Goal: Transaction & Acquisition: Purchase product/service

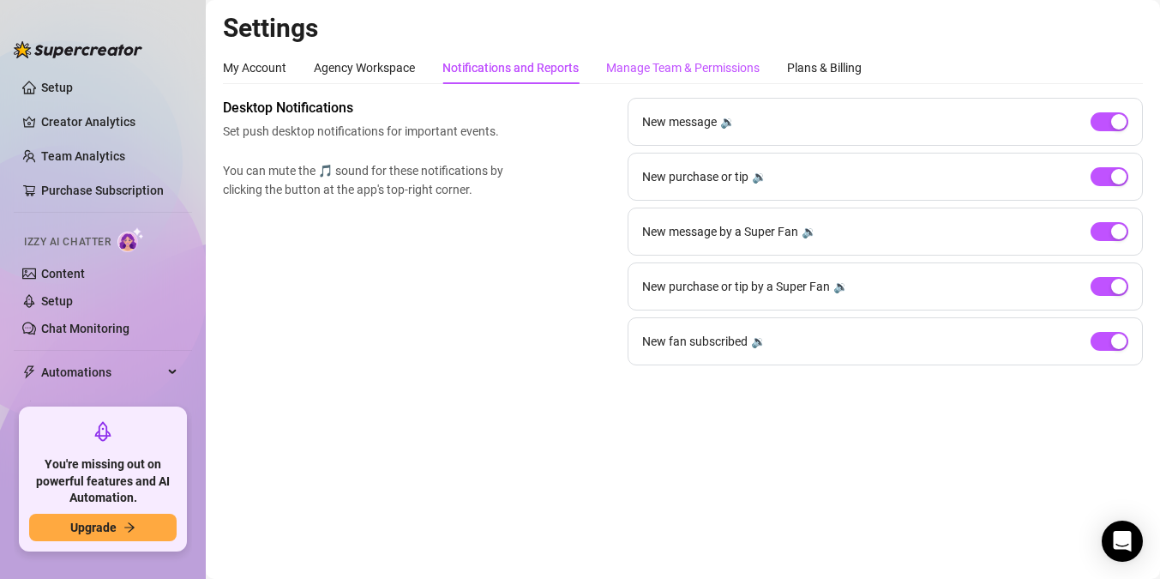
click at [656, 69] on div "Manage Team & Permissions" at bounding box center [682, 67] width 153 height 19
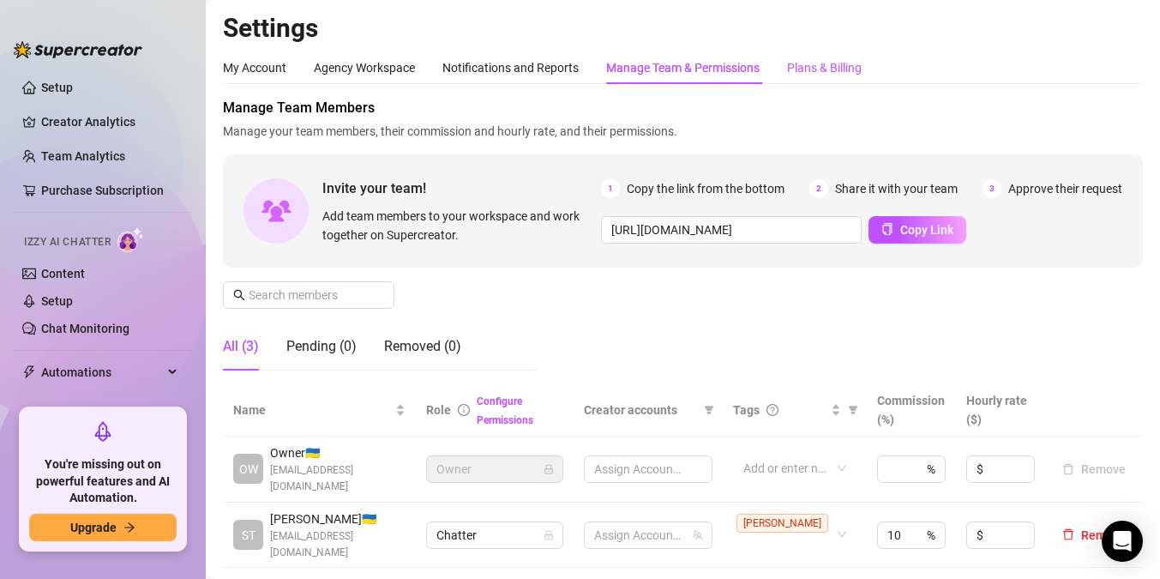
click at [828, 63] on div "Plans & Billing" at bounding box center [824, 67] width 75 height 19
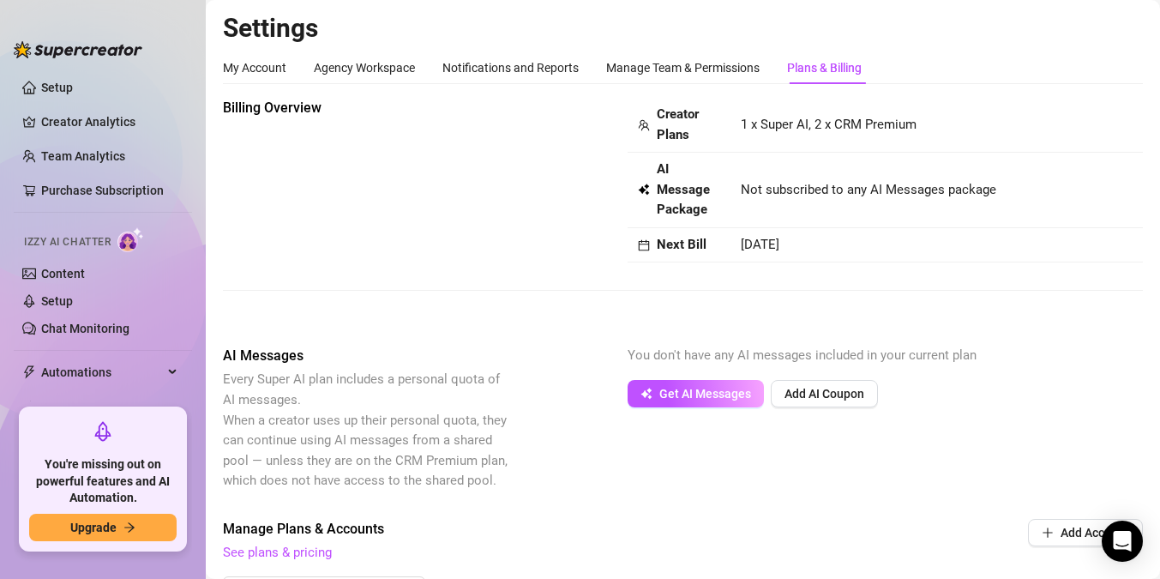
click at [676, 124] on span "Creator Plans" at bounding box center [688, 125] width 63 height 40
click at [808, 127] on span "1 x Super AI, 2 x CRM Premium" at bounding box center [829, 124] width 176 height 15
drag, startPoint x: 772, startPoint y: 121, endPoint x: 927, endPoint y: 121, distance: 154.3
click at [927, 121] on td "1 x Super AI, 2 x CRM Premium" at bounding box center [936, 125] width 412 height 55
click at [931, 126] on td "1 x Super AI, 2 x CRM Premium" at bounding box center [936, 125] width 412 height 55
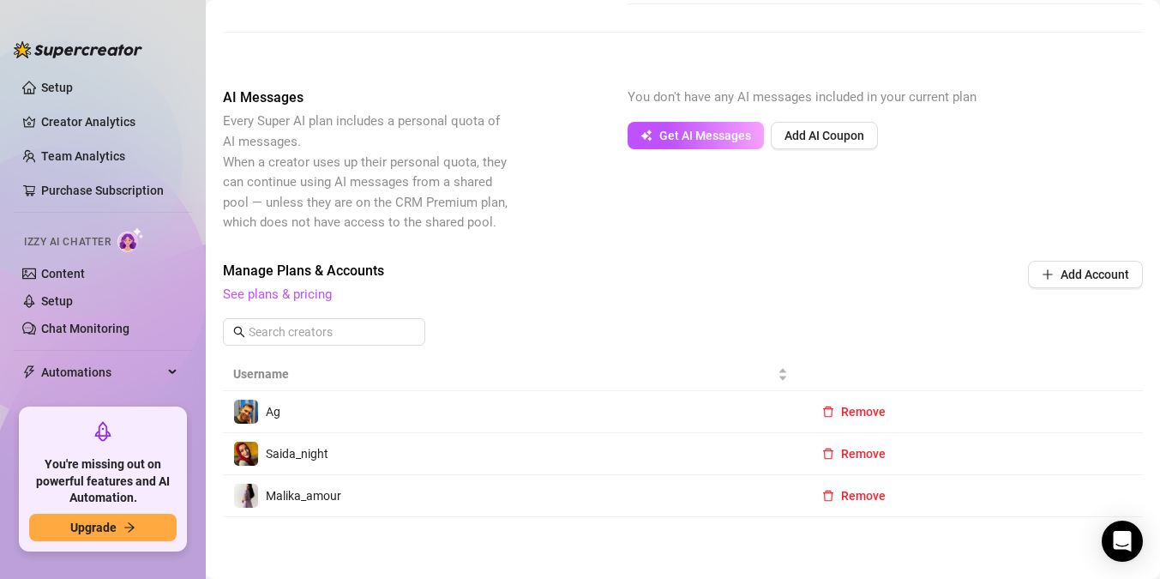
scroll to position [268, 0]
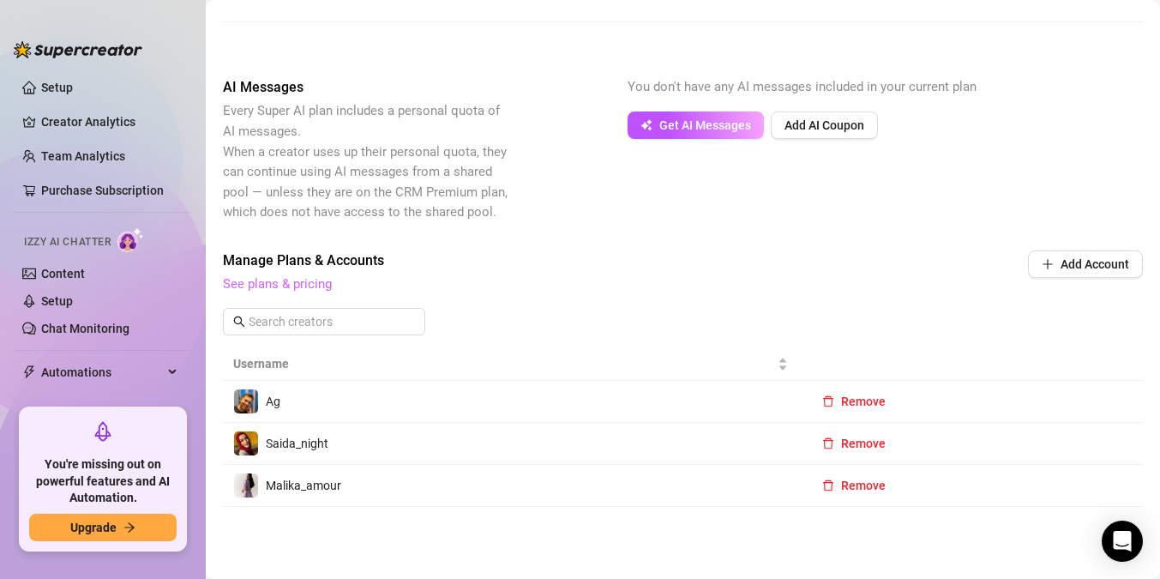
click at [296, 286] on link "See plans & pricing" at bounding box center [277, 283] width 109 height 15
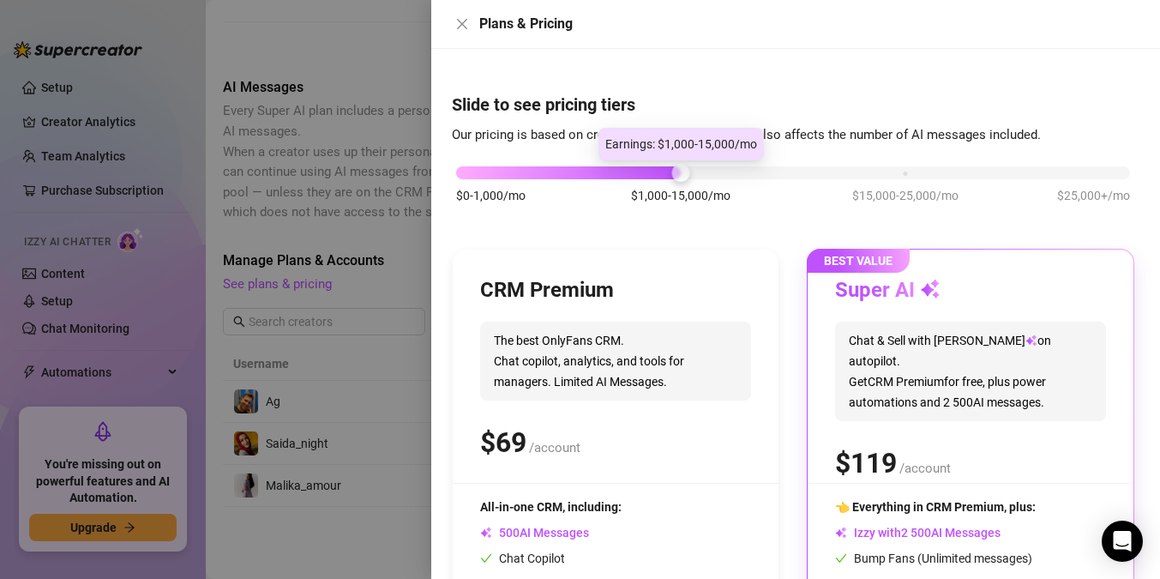
click at [681, 171] on div at bounding box center [680, 173] width 18 height 18
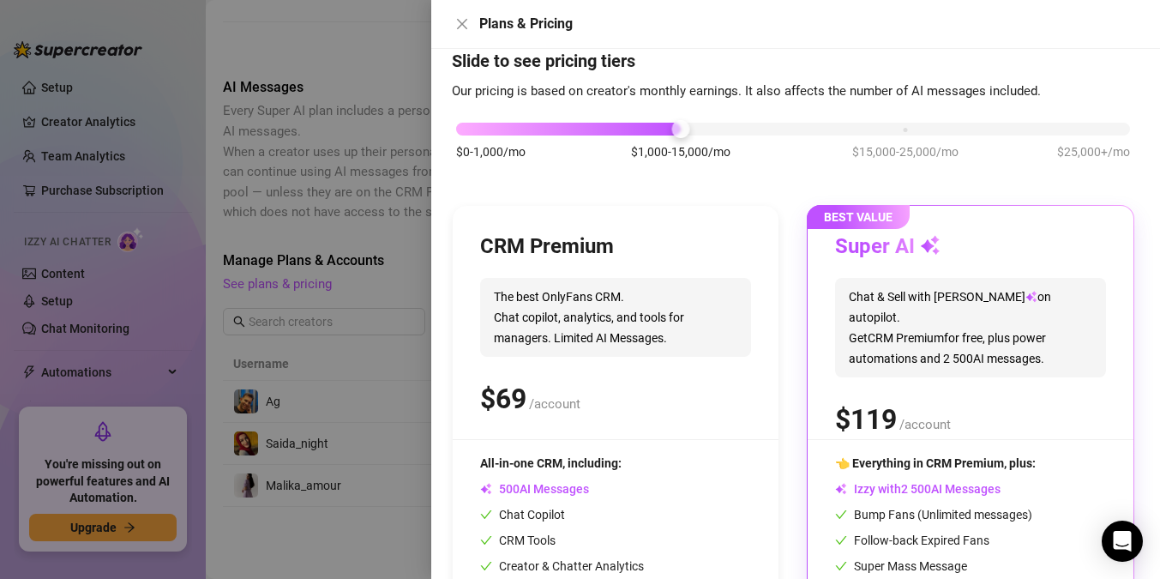
scroll to position [45, 0]
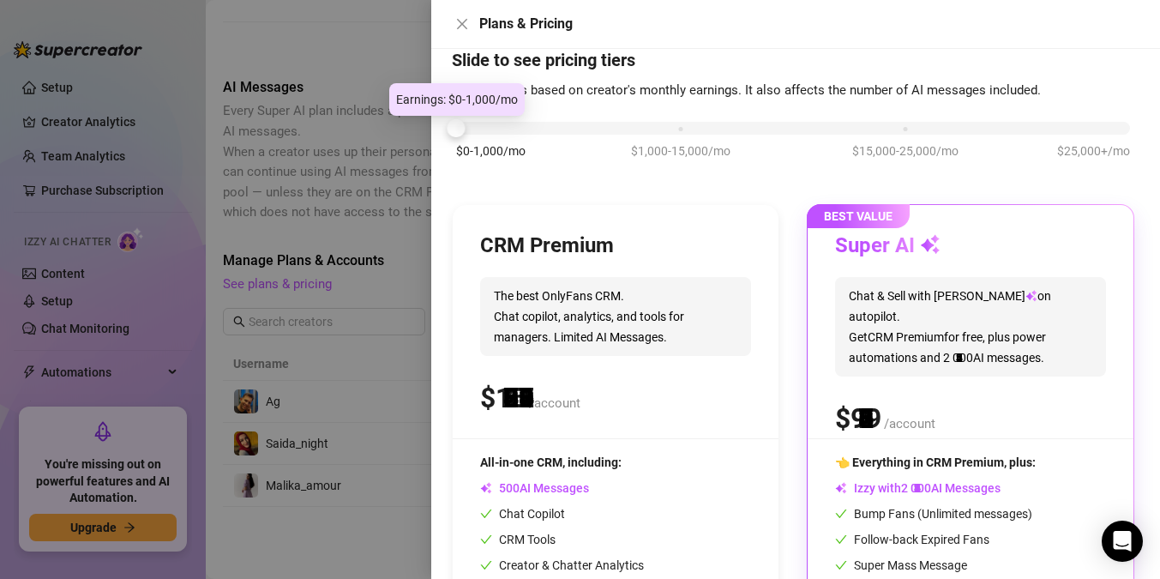
drag, startPoint x: 673, startPoint y: 129, endPoint x: 477, endPoint y: 137, distance: 196.5
click at [477, 137] on div "$0-1,000/mo $1,000-15,000/mo $15,000-25,000/mo $25,000+/mo" at bounding box center [793, 148] width 682 height 97
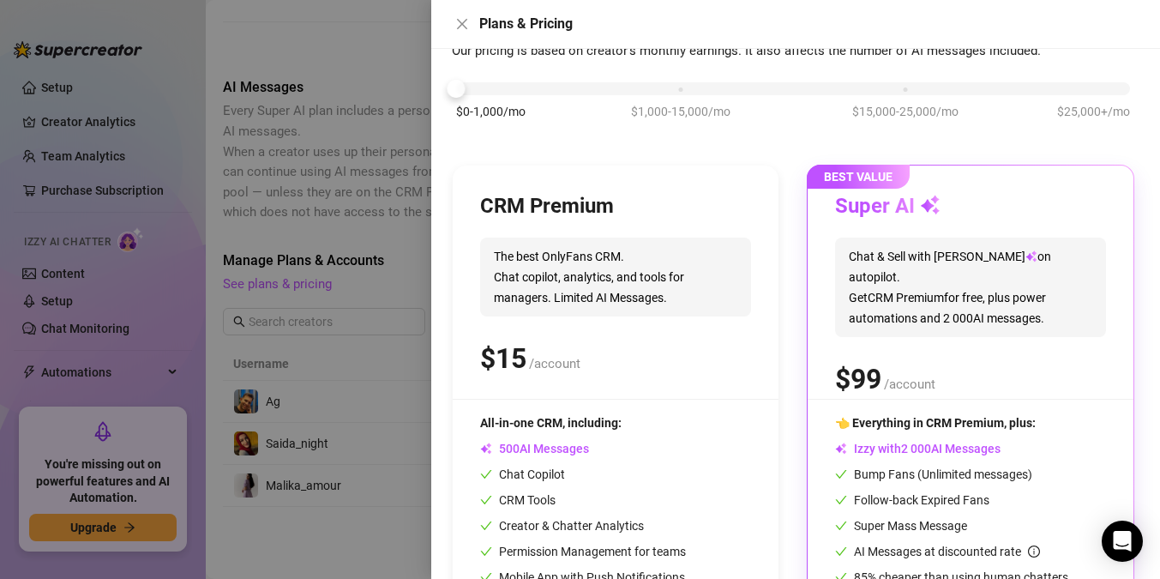
scroll to position [125, 0]
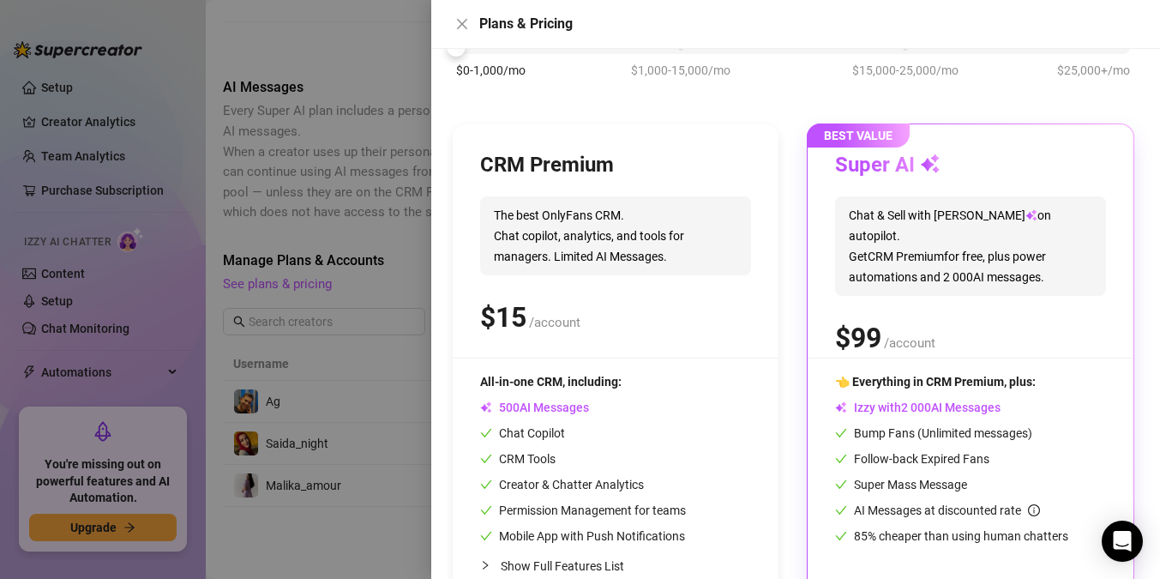
click at [626, 310] on div "$ /account" at bounding box center [615, 317] width 271 height 43
click at [632, 230] on span "The best OnlyFans CRM. Chat copilot, analytics, and tools for managers. Limited…" at bounding box center [615, 235] width 271 height 79
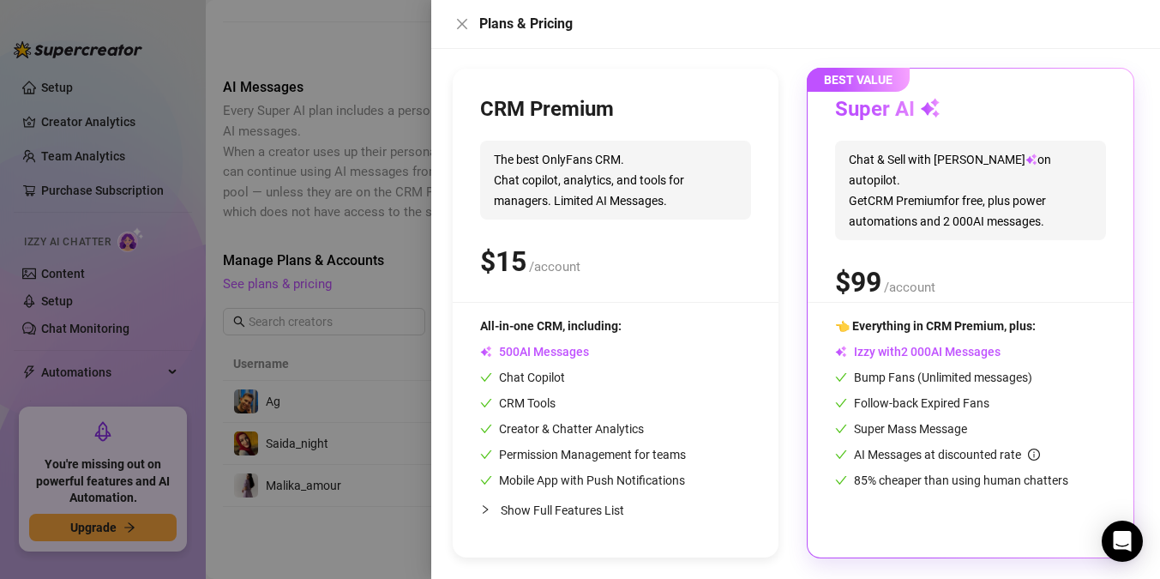
click at [632, 230] on div "CRM Premium The best OnlyFans CRM. Chat copilot, analytics, and tools for manag…" at bounding box center [615, 199] width 271 height 206
click at [623, 137] on div "CRM Premium The best OnlyFans CRM. Chat copilot, analytics, and tools for manag…" at bounding box center [615, 199] width 271 height 206
click at [621, 137] on div "CRM Premium The best OnlyFans CRM. Chat copilot, analytics, and tools for manag…" at bounding box center [615, 199] width 271 height 206
click at [595, 141] on span "The best OnlyFans CRM. Chat copilot, analytics, and tools for managers. Limited…" at bounding box center [615, 180] width 271 height 79
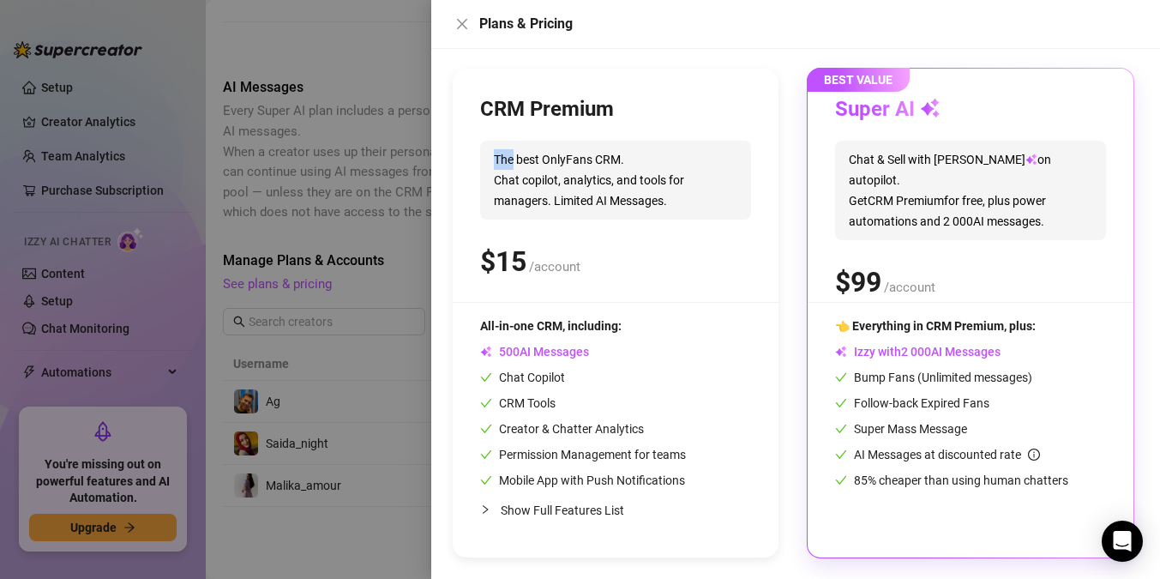
click at [595, 141] on span "The best OnlyFans CRM. Chat copilot, analytics, and tools for managers. Limited…" at bounding box center [615, 180] width 271 height 79
click at [585, 195] on span "The best OnlyFans CRM. Chat copilot, analytics, and tools for managers. Limited…" at bounding box center [615, 180] width 271 height 79
click at [571, 143] on span "The best OnlyFans CRM. Chat copilot, analytics, and tools for managers. Limited…" at bounding box center [615, 180] width 271 height 79
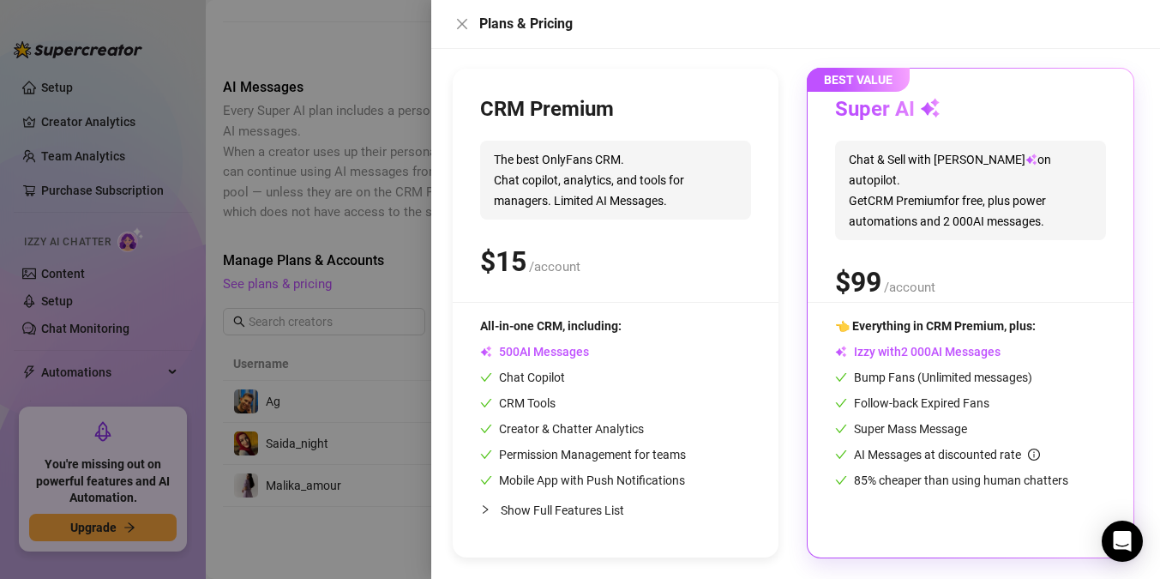
click at [570, 134] on div "CRM Premium The best OnlyFans CRM. Chat copilot, analytics, and tools for manag…" at bounding box center [615, 199] width 271 height 206
click at [547, 104] on h3 "CRM Premium" at bounding box center [547, 109] width 134 height 27
click at [455, 28] on icon "close" at bounding box center [462, 24] width 14 height 14
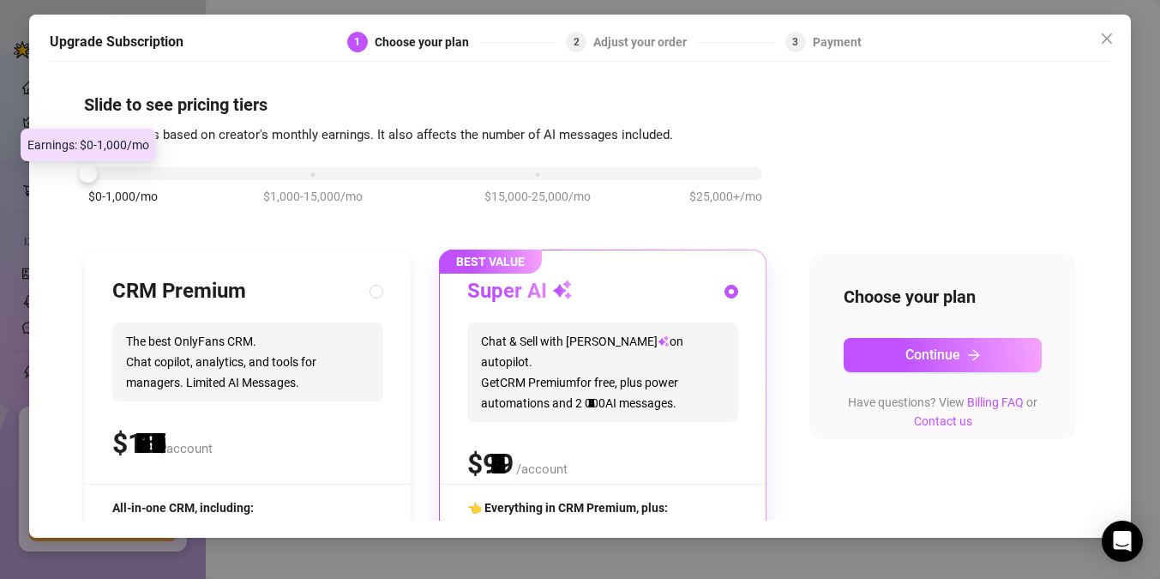
drag, startPoint x: 315, startPoint y: 172, endPoint x: 125, endPoint y: 184, distance: 190.7
click at [125, 184] on div "$0-1,000/mo $1,000-15,000/mo $15,000-25,000/mo $25,000+/mo" at bounding box center [425, 194] width 682 height 97
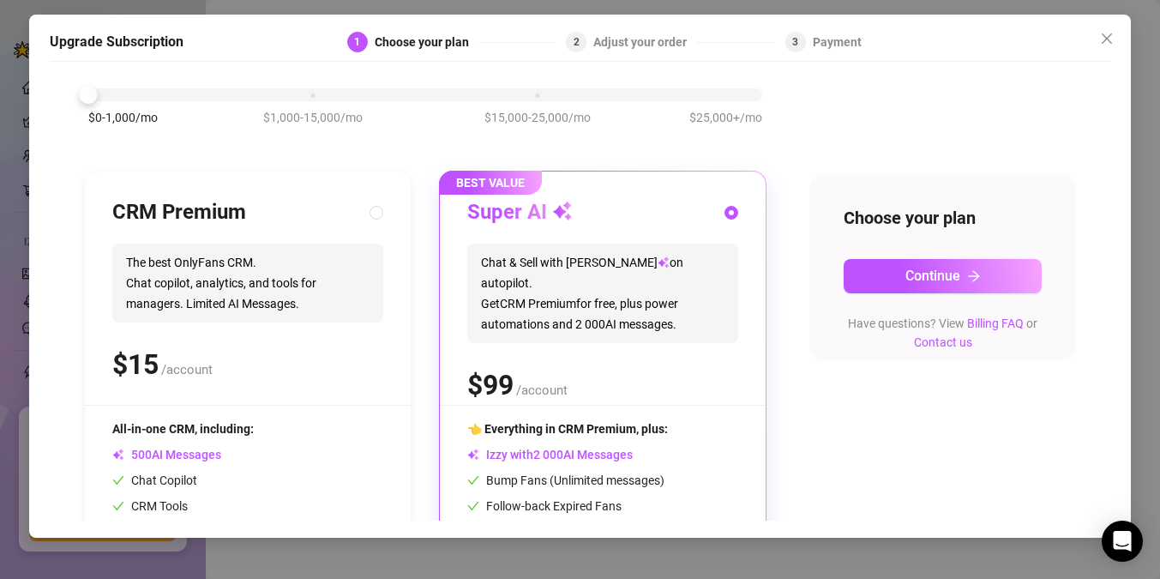
scroll to position [98, 0]
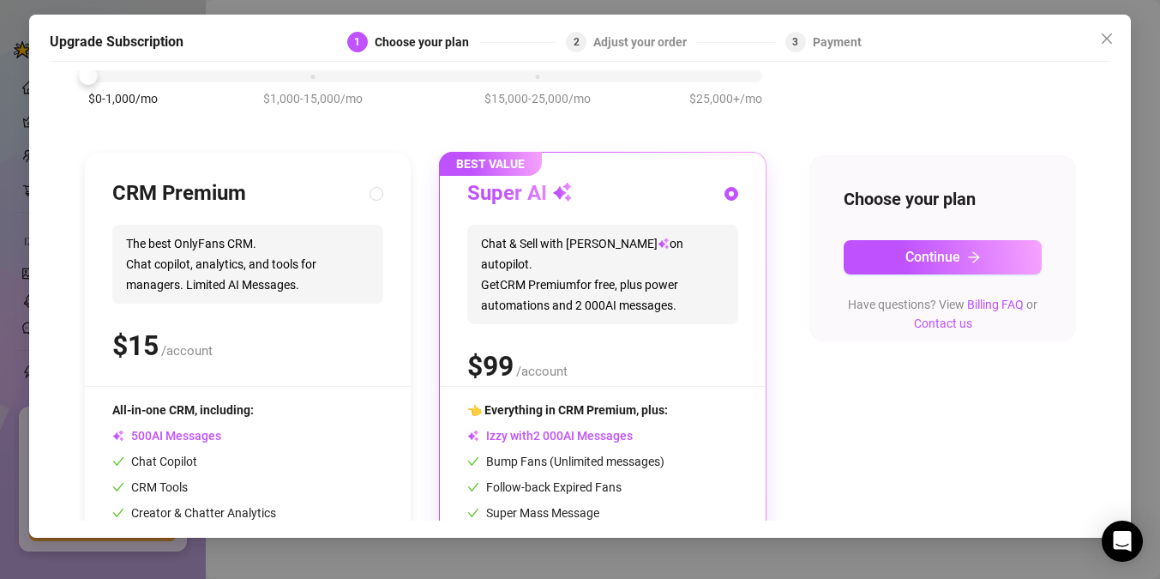
click at [265, 280] on span "The best OnlyFans CRM. Chat copilot, analytics, and tools for managers. Limited…" at bounding box center [247, 264] width 271 height 79
radio input "true"
radio input "false"
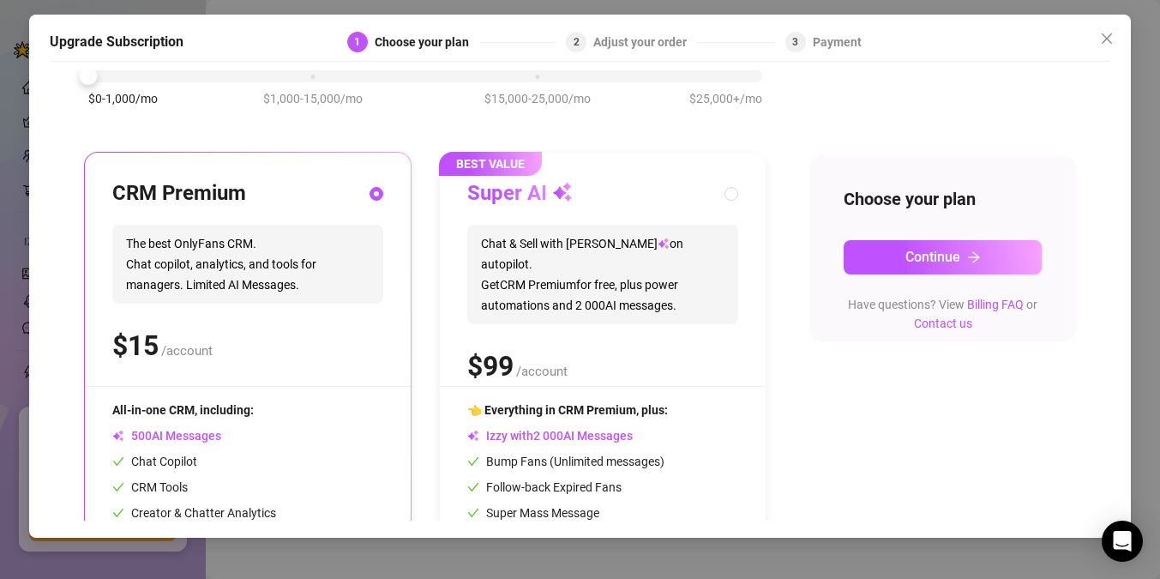
scroll to position [219, 0]
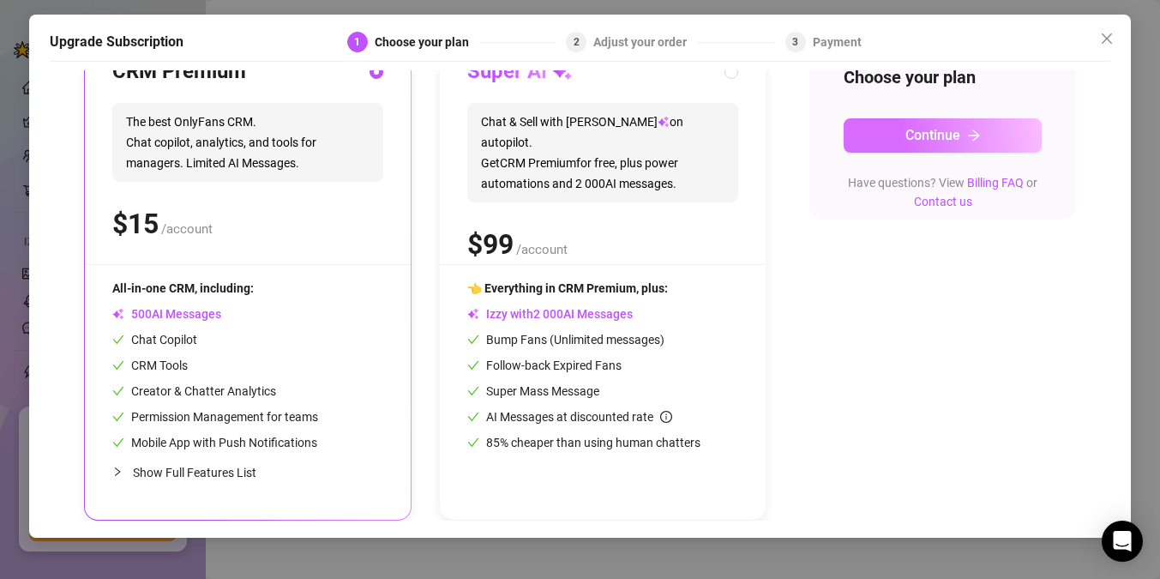
click at [990, 138] on button "Continue" at bounding box center [943, 135] width 198 height 34
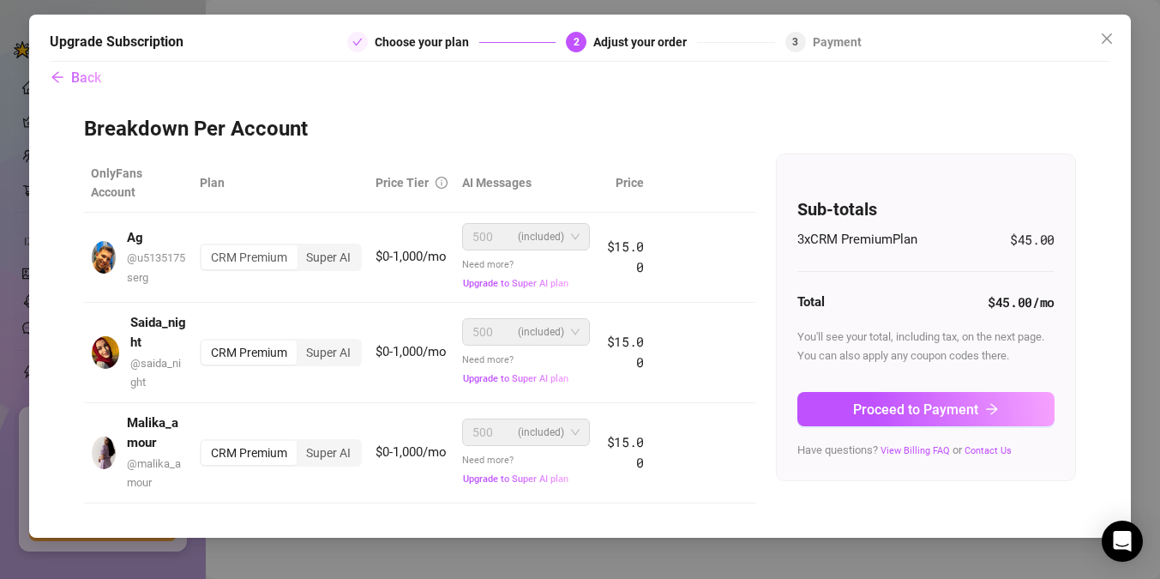
scroll to position [0, 0]
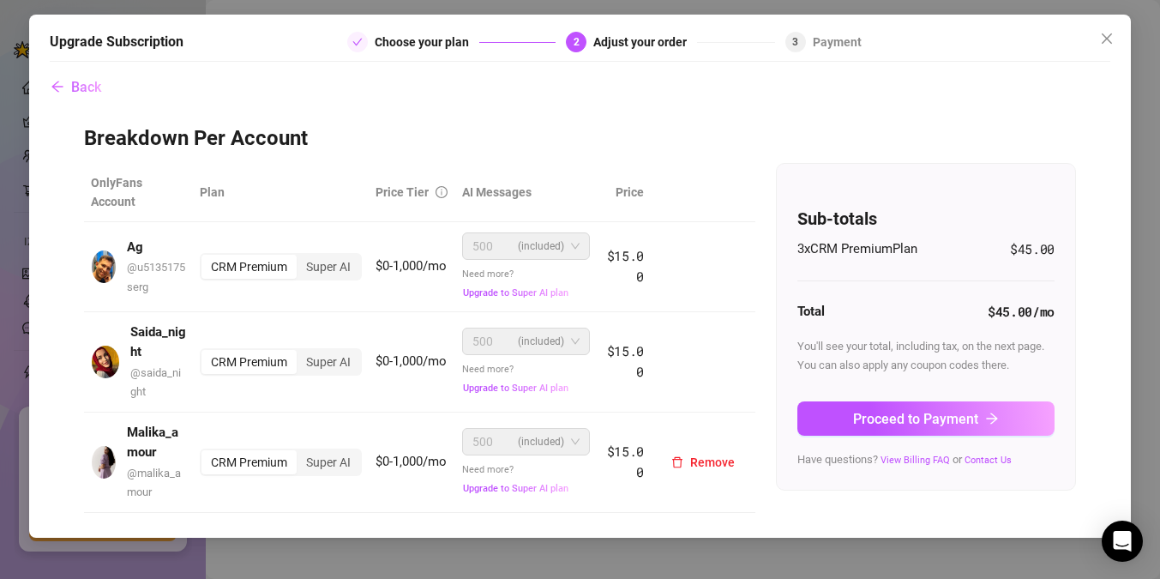
click at [531, 440] on span "(included)" at bounding box center [541, 442] width 46 height 26
click at [279, 459] on div "CRM Premium" at bounding box center [248, 462] width 95 height 24
click at [206, 453] on input "CRM Premium" at bounding box center [206, 453] width 0 height 0
click at [321, 460] on div "Super AI" at bounding box center [328, 462] width 63 height 24
click at [301, 453] on input "Super AI" at bounding box center [301, 453] width 0 height 0
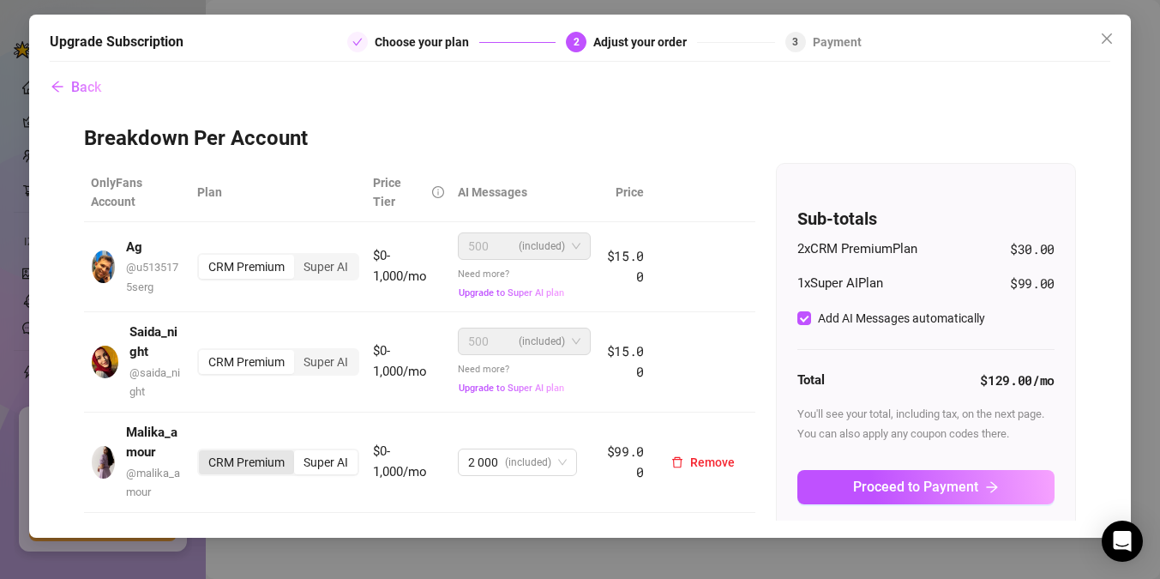
click at [225, 462] on div "CRM Premium" at bounding box center [246, 462] width 95 height 24
click at [203, 453] on input "CRM Premium" at bounding box center [203, 453] width 0 height 0
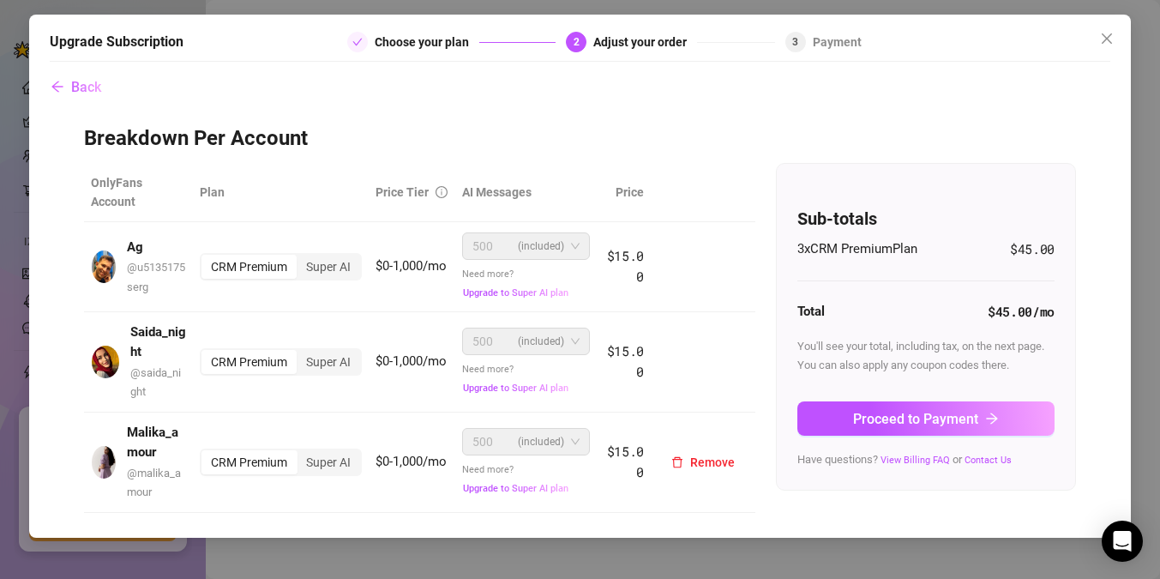
click at [225, 462] on div "CRM Premium" at bounding box center [248, 462] width 95 height 24
click at [206, 453] on input "CRM Premium" at bounding box center [206, 453] width 0 height 0
click at [225, 462] on div "CRM Premium" at bounding box center [248, 462] width 95 height 24
click at [206, 453] on input "CRM Premium" at bounding box center [206, 453] width 0 height 0
click at [264, 256] on div "CRM Premium" at bounding box center [248, 267] width 95 height 24
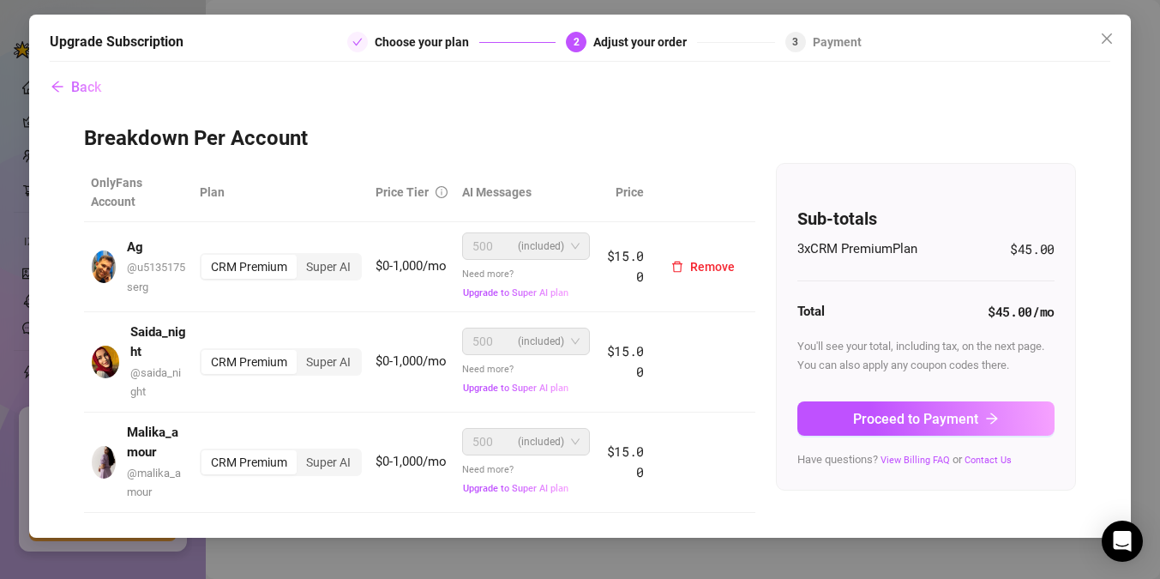
click at [206, 257] on input "CRM Premium" at bounding box center [206, 257] width 0 height 0
click at [313, 256] on div "Super AI" at bounding box center [328, 267] width 63 height 24
click at [301, 257] on input "Super AI" at bounding box center [301, 257] width 0 height 0
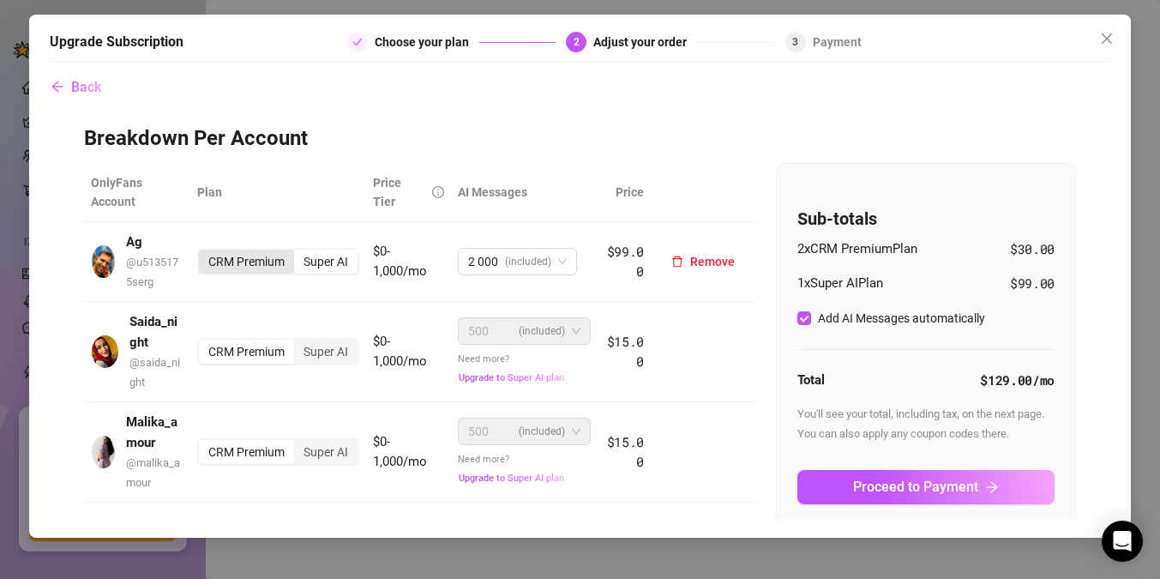
click at [258, 256] on div "CRM Premium" at bounding box center [246, 261] width 95 height 24
click at [203, 252] on input "CRM Premium" at bounding box center [203, 252] width 0 height 0
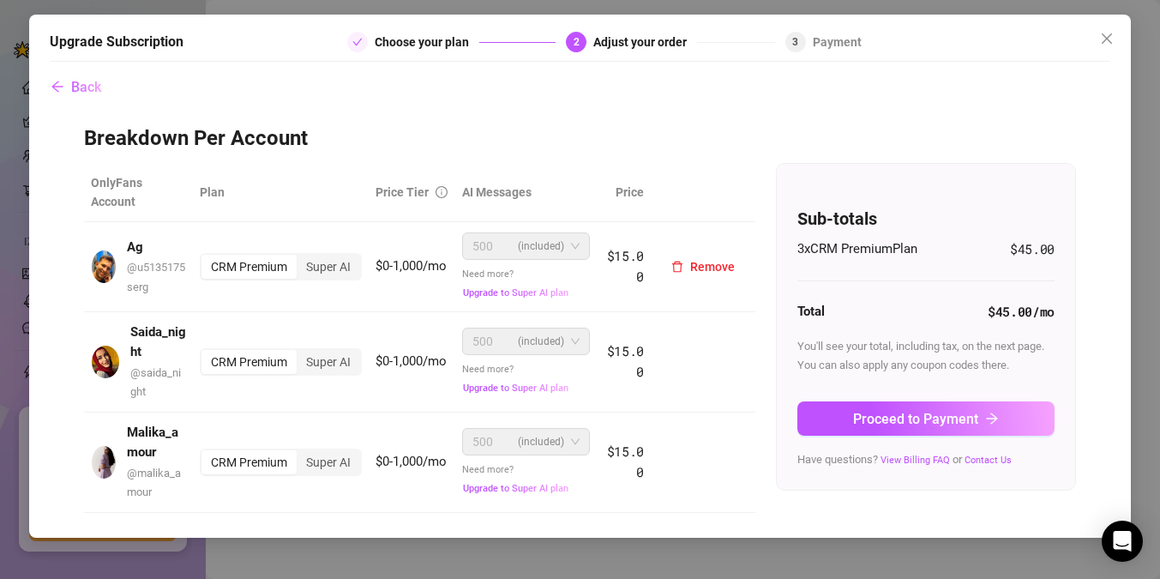
click at [549, 253] on span "(included)" at bounding box center [541, 246] width 46 height 26
click at [567, 249] on span "500 (included)" at bounding box center [525, 246] width 107 height 26
click at [579, 244] on span "500 (included)" at bounding box center [525, 246] width 107 height 26
click at [189, 138] on h3 "Breakdown Per Account" at bounding box center [580, 138] width 992 height 27
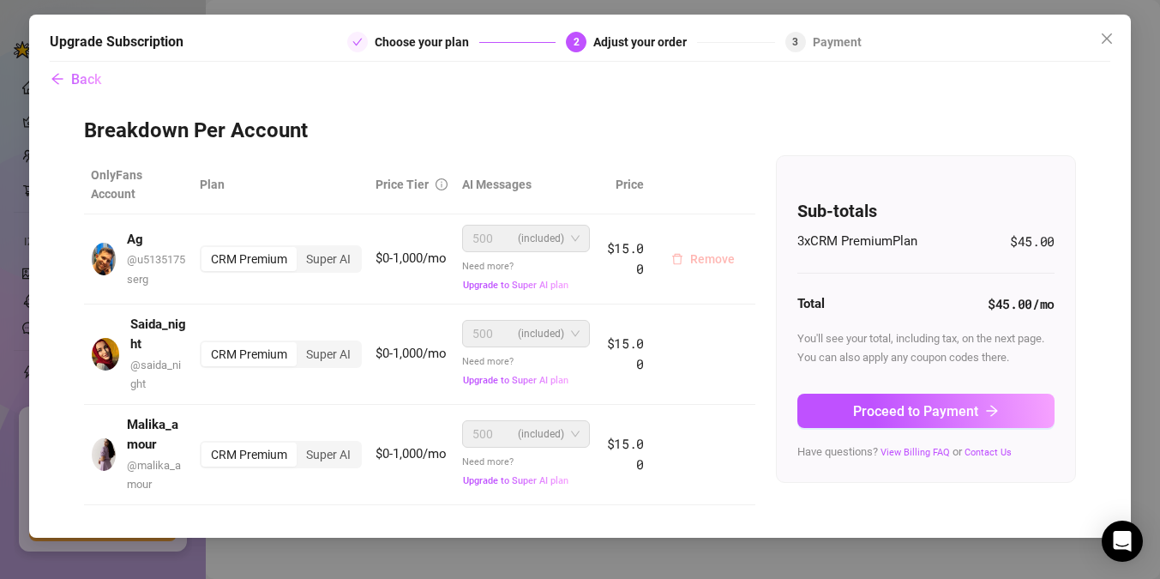
click at [715, 263] on span "Remove" at bounding box center [712, 259] width 45 height 14
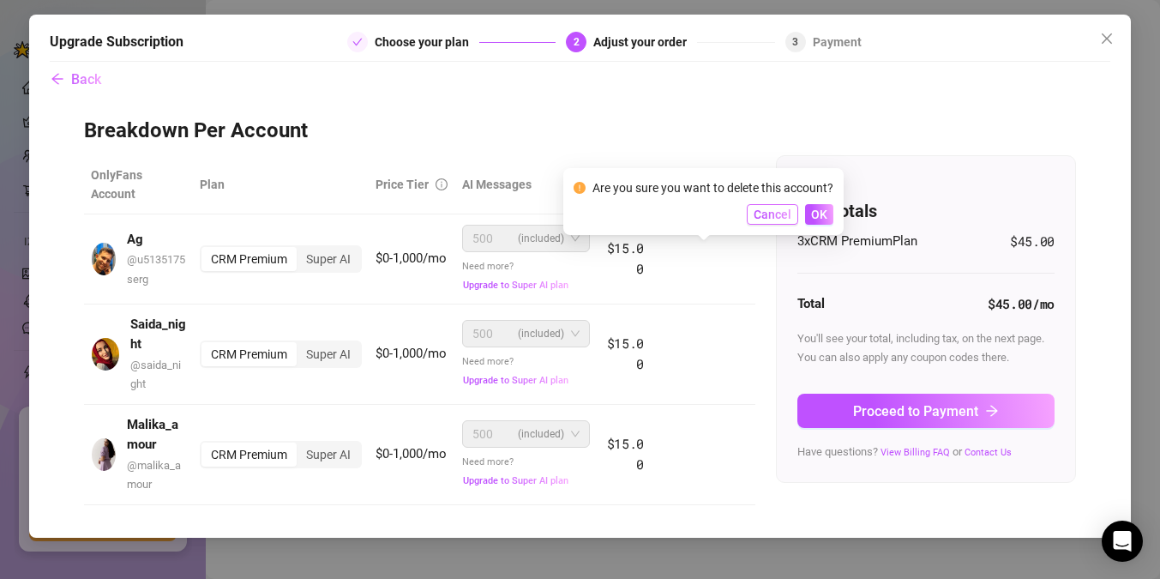
click at [773, 217] on span "Cancel" at bounding box center [773, 214] width 38 height 14
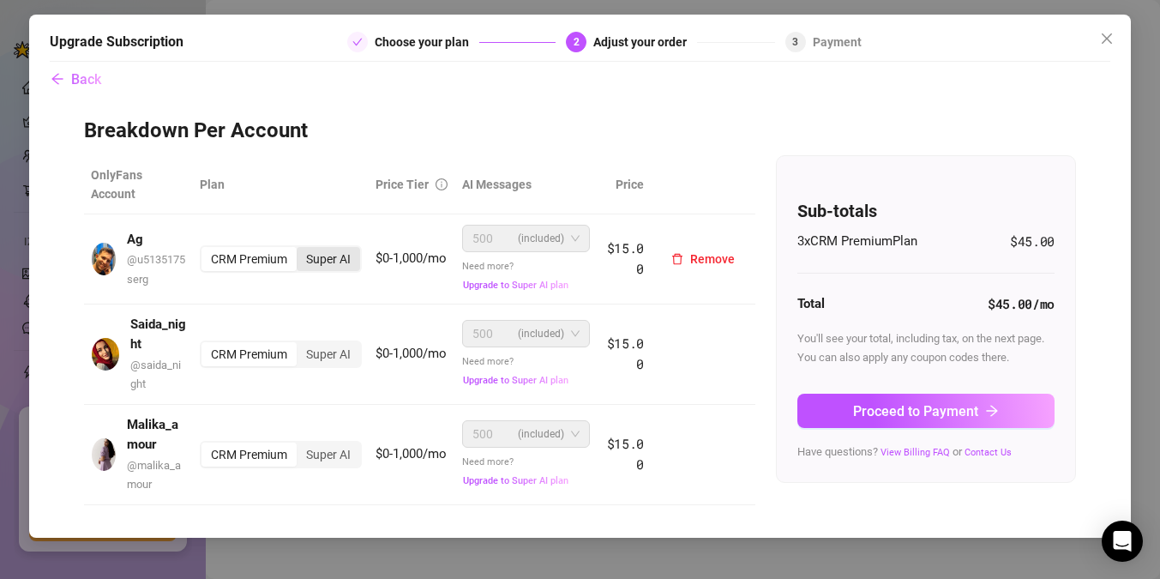
click at [321, 264] on div "Super AI" at bounding box center [328, 259] width 63 height 24
click at [301, 249] on input "Super AI" at bounding box center [301, 249] width 0 height 0
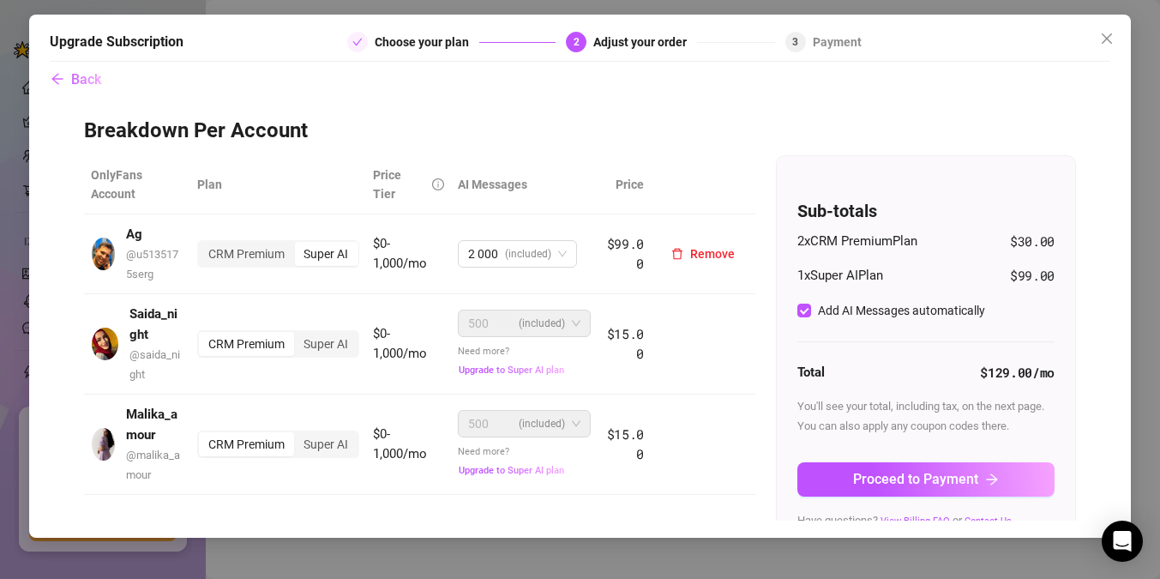
scroll to position [0, 0]
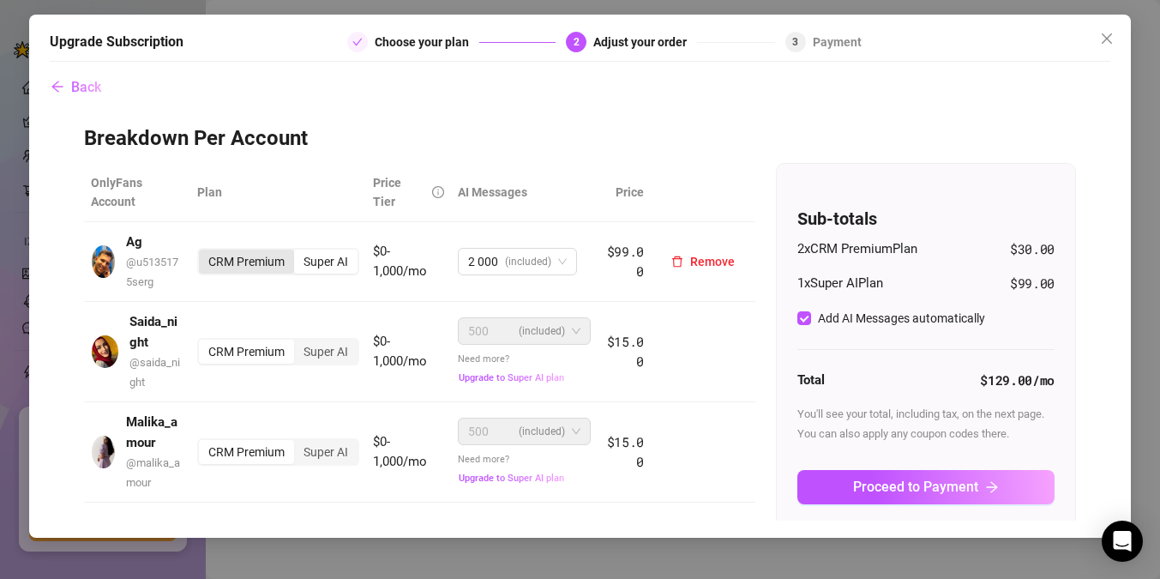
click at [268, 260] on div "CRM Premium" at bounding box center [246, 261] width 95 height 24
click at [203, 252] on input "CRM Premium" at bounding box center [203, 252] width 0 height 0
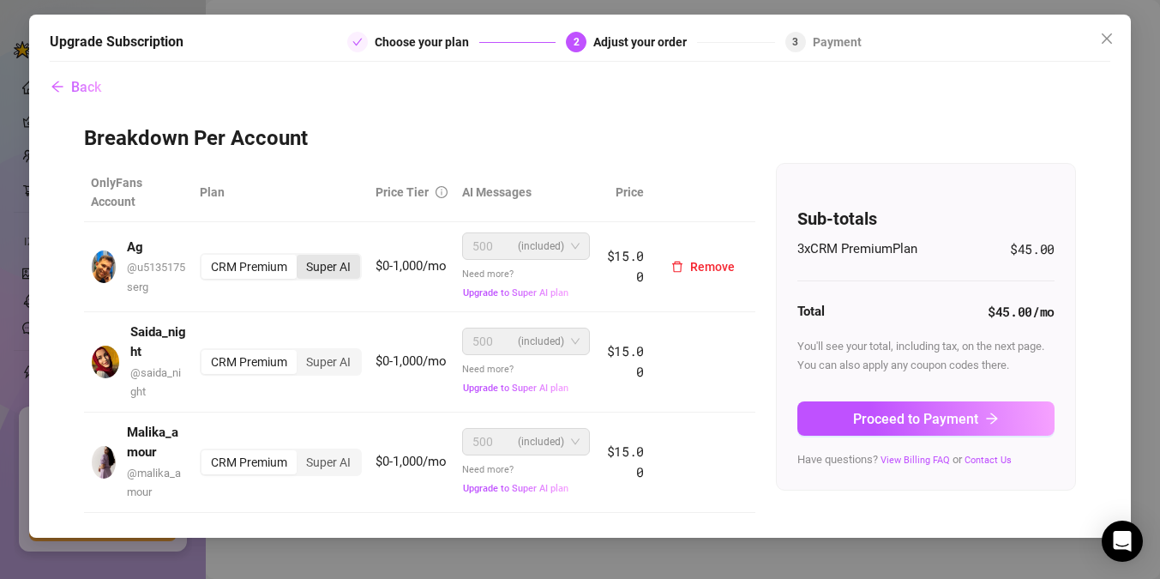
click at [321, 266] on div "Super AI" at bounding box center [328, 267] width 63 height 24
click at [301, 257] on input "Super AI" at bounding box center [301, 257] width 0 height 0
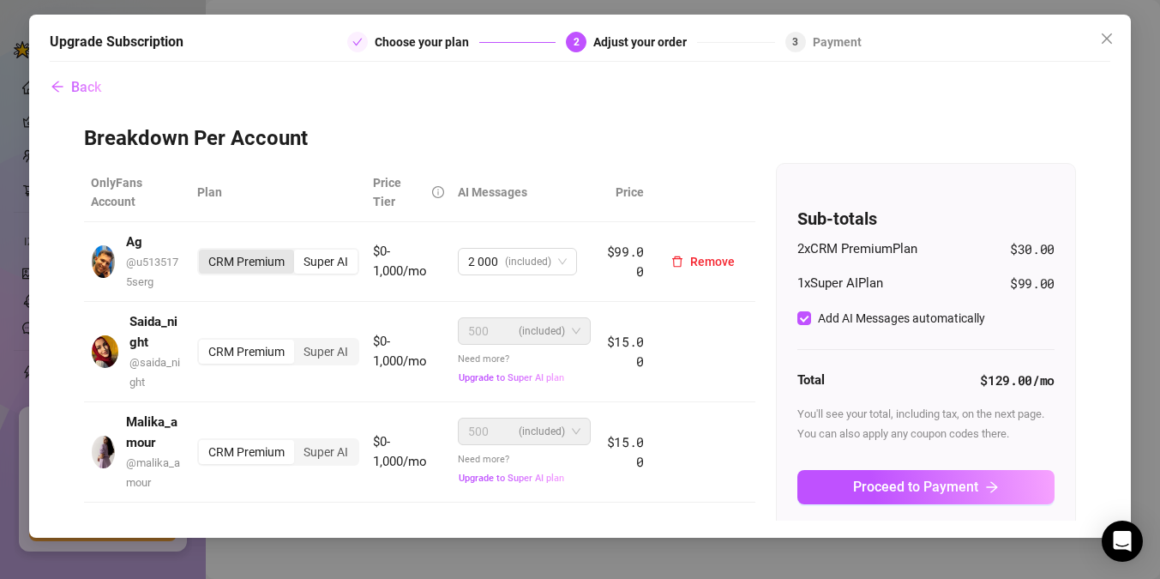
click at [257, 265] on div "CRM Premium" at bounding box center [246, 261] width 95 height 24
click at [203, 252] on input "CRM Premium" at bounding box center [203, 252] width 0 height 0
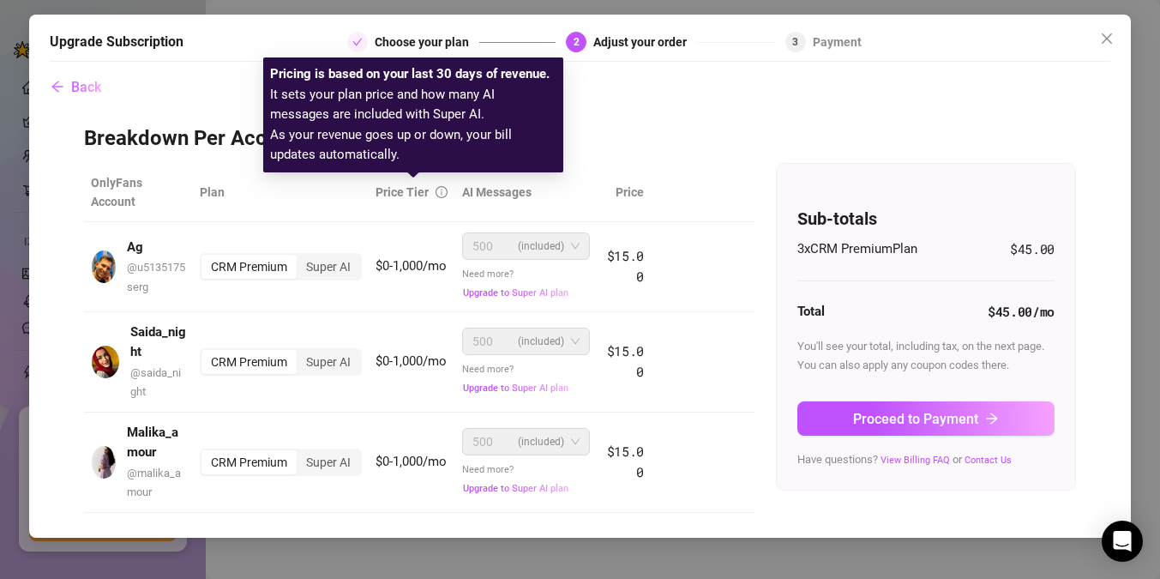
click at [443, 192] on icon "info-circle" at bounding box center [441, 192] width 12 height 12
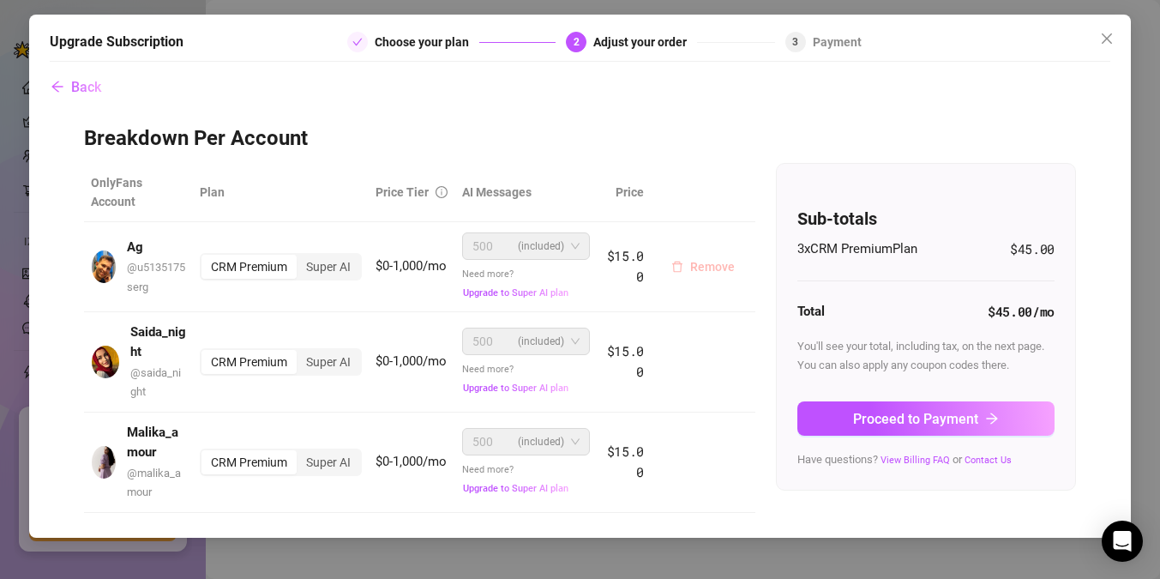
click at [703, 266] on span "Remove" at bounding box center [712, 267] width 45 height 14
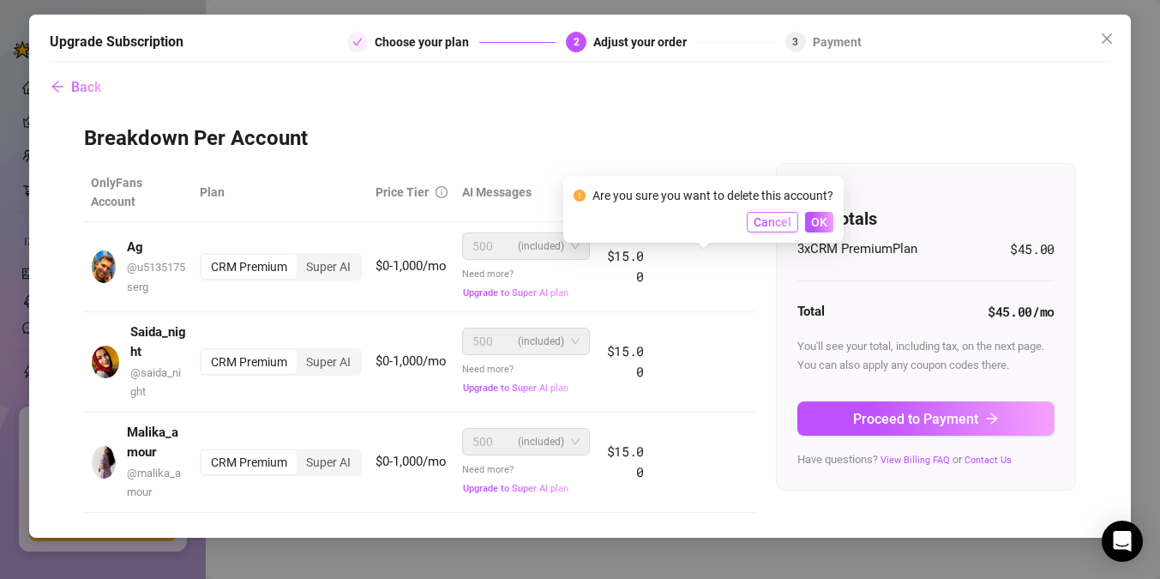
click at [773, 224] on span "Cancel" at bounding box center [773, 222] width 38 height 14
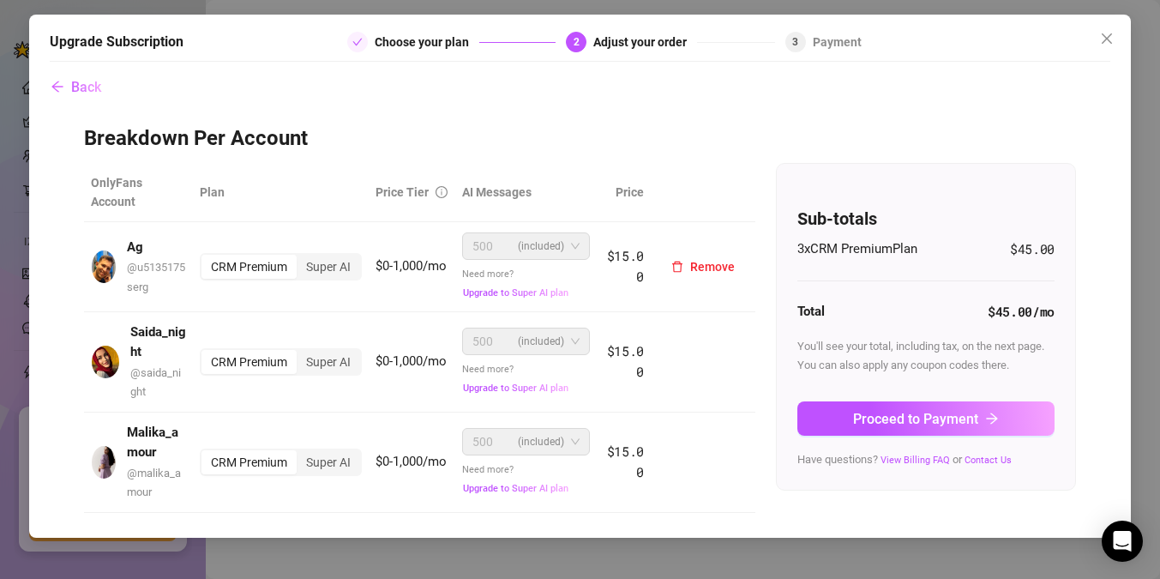
click at [622, 256] on span "$15.00" at bounding box center [626, 266] width 38 height 38
click at [540, 240] on span "(included)" at bounding box center [541, 246] width 46 height 26
click at [516, 276] on div "Need more? Upgrade to Super AI plan" at bounding box center [526, 282] width 128 height 38
click at [525, 291] on span "Upgrade to Super AI plan" at bounding box center [515, 292] width 105 height 11
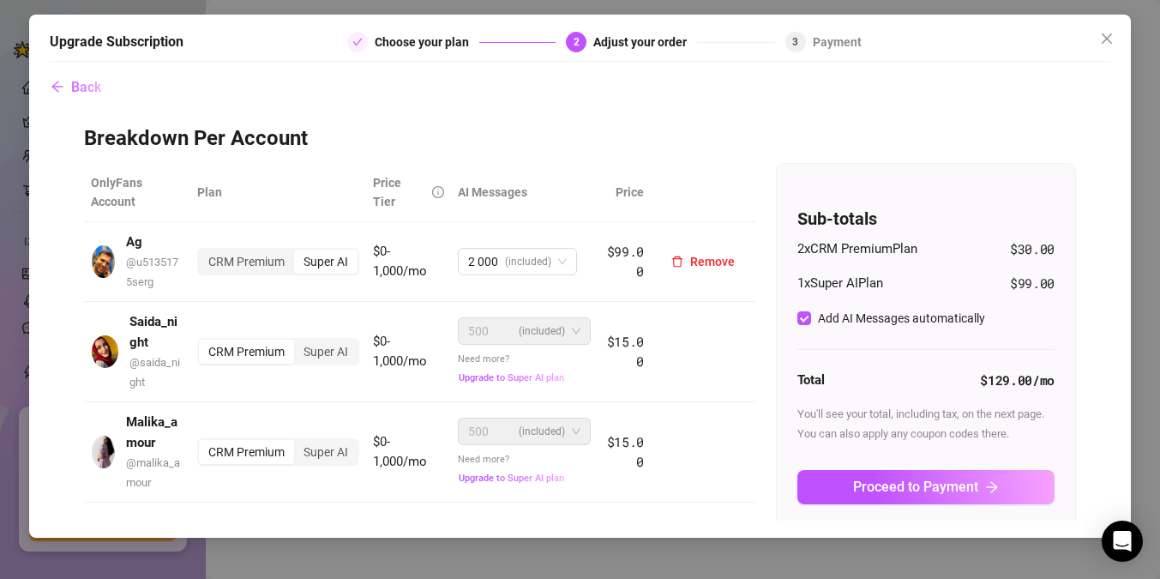
click at [334, 256] on div "Super AI" at bounding box center [325, 261] width 63 height 24
click at [298, 252] on input "Super AI" at bounding box center [298, 252] width 0 height 0
click at [228, 261] on div "CRM Premium" at bounding box center [246, 261] width 95 height 24
click at [203, 252] on input "CRM Premium" at bounding box center [203, 252] width 0 height 0
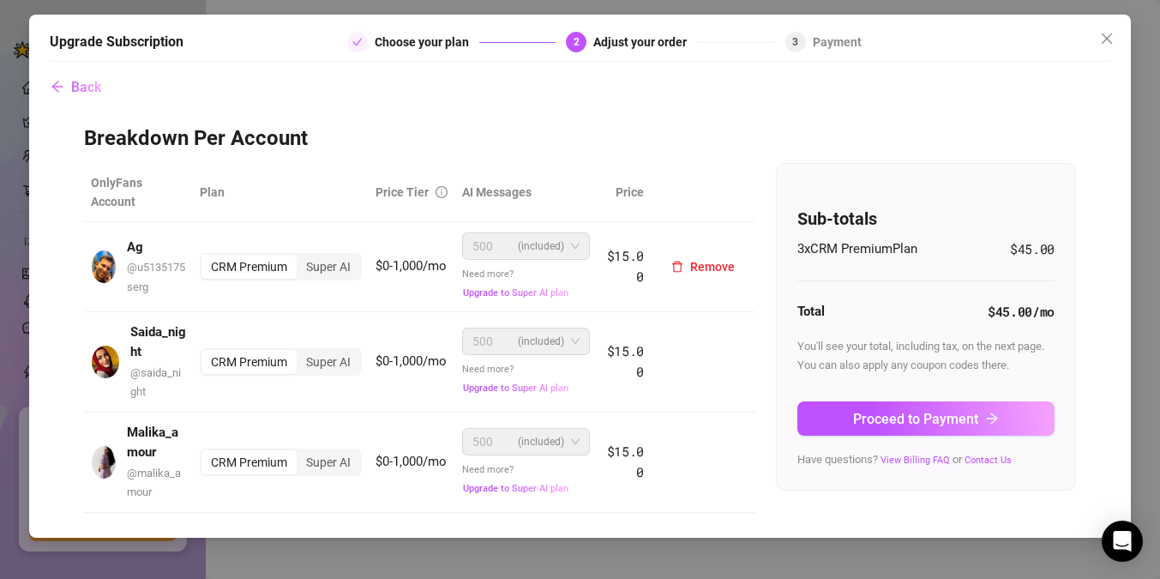
click at [153, 261] on span "@ u5135175serg" at bounding box center [156, 277] width 58 height 32
click at [135, 252] on strong "Ag" at bounding box center [135, 246] width 16 height 15
click at [1108, 44] on icon "close" at bounding box center [1107, 39] width 14 height 14
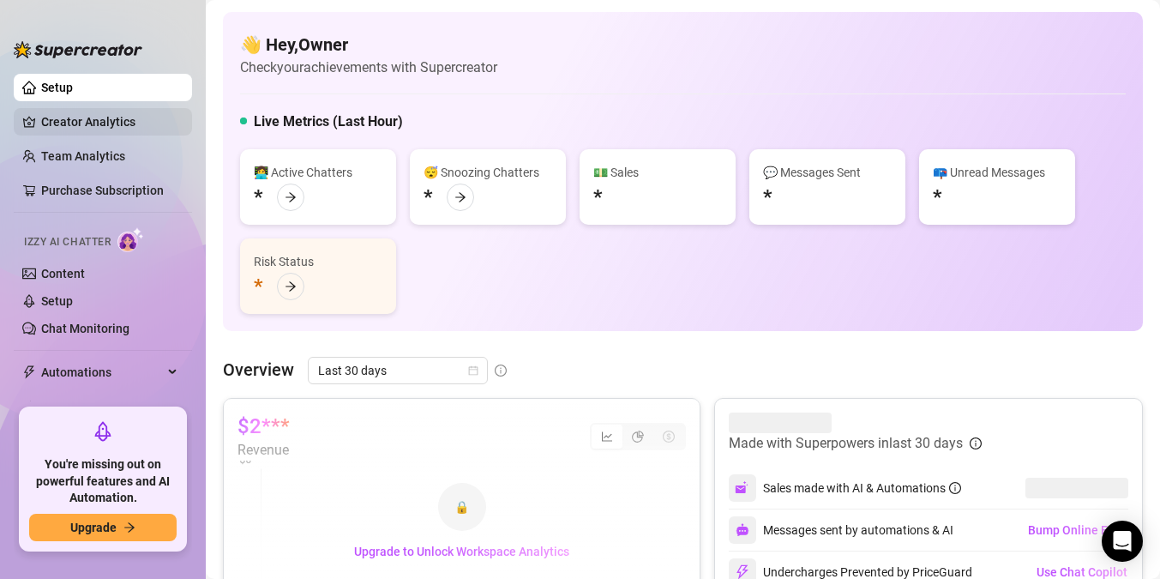
scroll to position [104, 0]
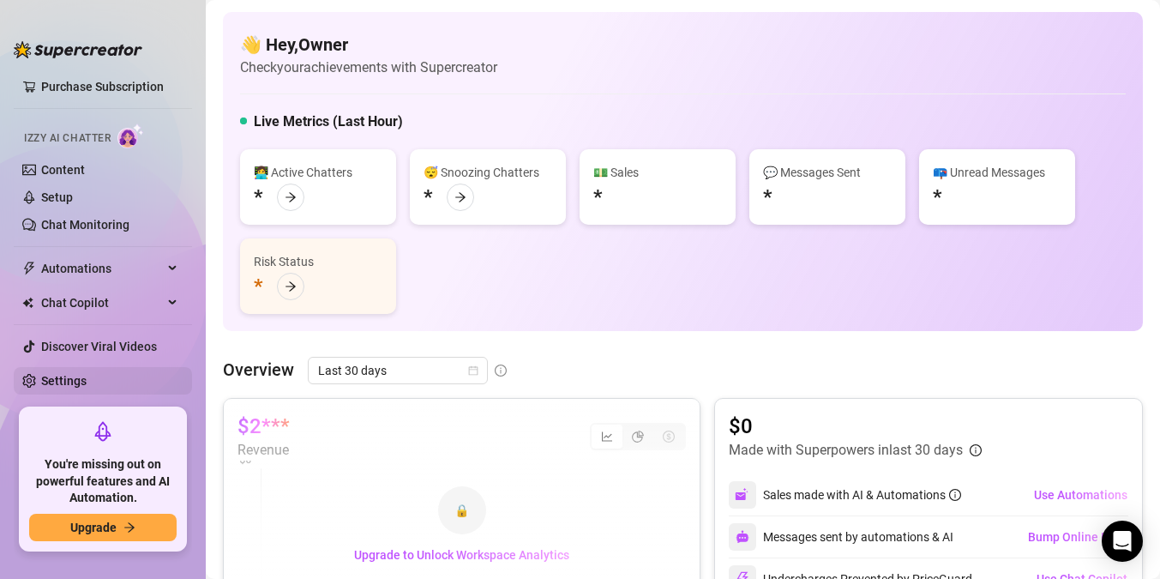
click at [73, 381] on link "Settings" at bounding box center [63, 381] width 45 height 14
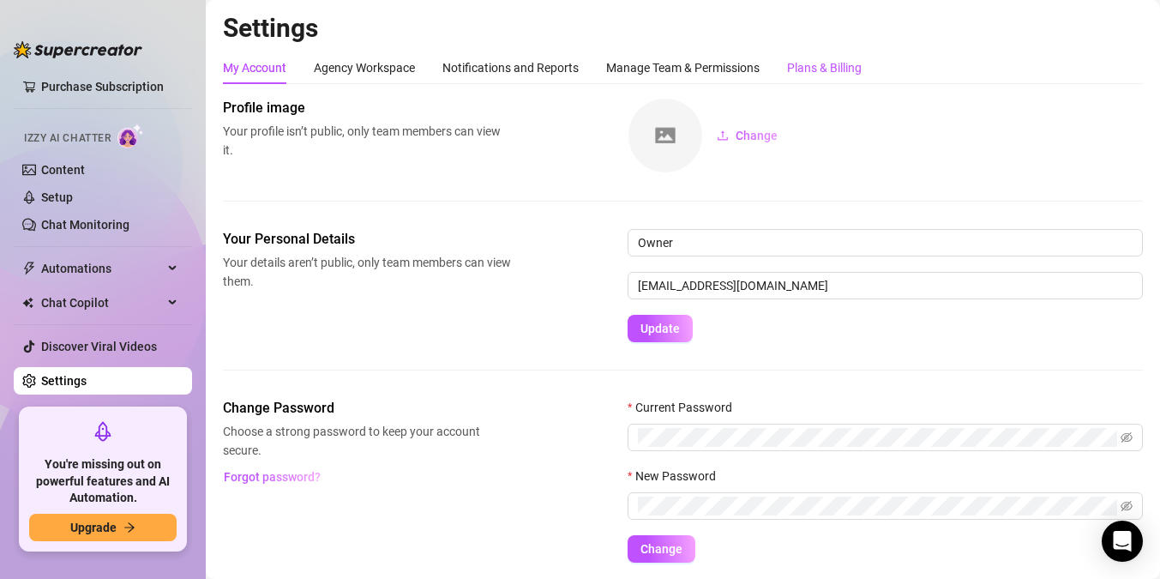
click at [821, 75] on div "Plans & Billing" at bounding box center [824, 67] width 75 height 19
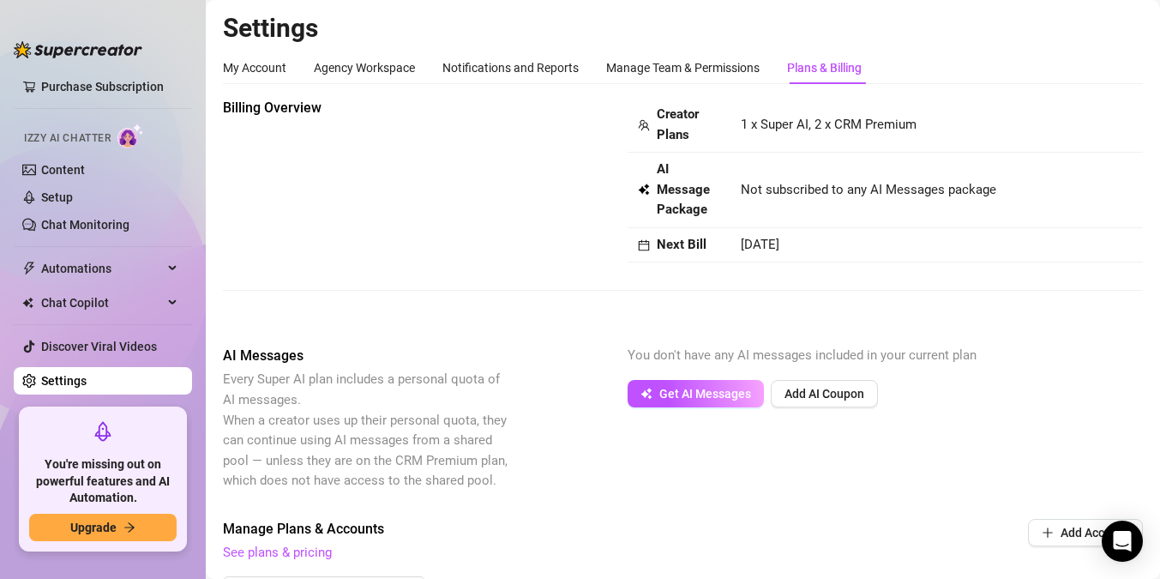
click at [739, 124] on td "1 x Super AI, 2 x CRM Premium" at bounding box center [936, 125] width 412 height 55
drag, startPoint x: 743, startPoint y: 124, endPoint x: 971, endPoint y: 121, distance: 228.1
click at [971, 121] on td "1 x Super AI, 2 x CRM Premium" at bounding box center [936, 125] width 412 height 55
click at [819, 129] on span "1 x Super AI, 2 x CRM Premium" at bounding box center [829, 124] width 176 height 15
click at [670, 122] on strong "Creator Plans" at bounding box center [678, 124] width 42 height 36
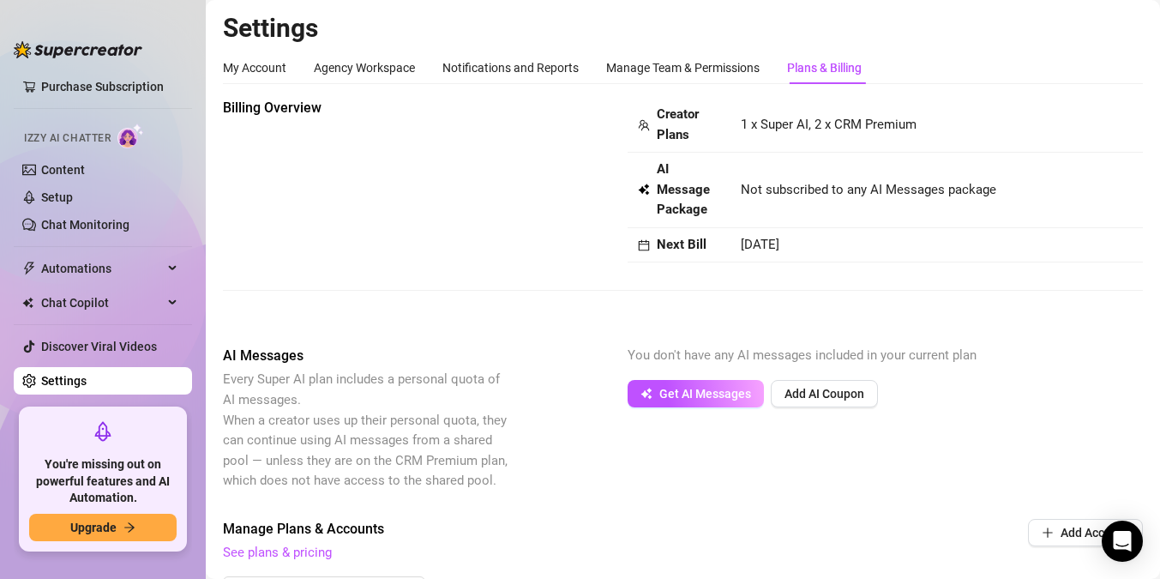
click at [395, 114] on span "Billing Overview" at bounding box center [367, 108] width 288 height 21
click at [333, 107] on span "Billing Overview" at bounding box center [367, 108] width 288 height 21
click at [767, 254] on td "[DATE]" at bounding box center [936, 245] width 412 height 35
drag, startPoint x: 757, startPoint y: 242, endPoint x: 842, endPoint y: 239, distance: 84.9
click at [842, 239] on td "[DATE]" at bounding box center [936, 245] width 412 height 35
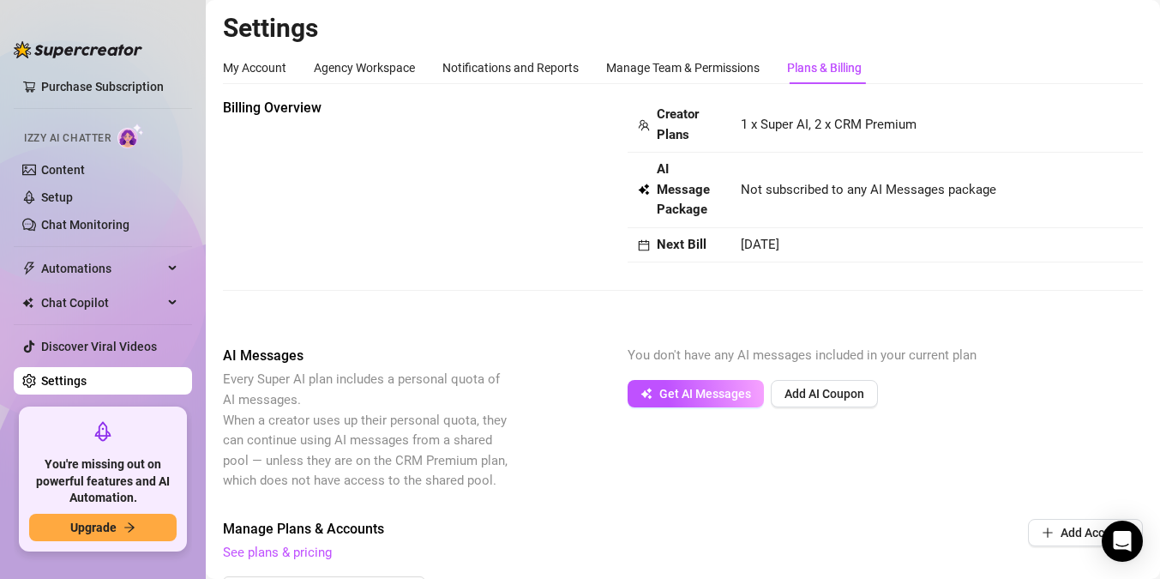
click at [788, 187] on span "Not subscribed to any AI Messages package" at bounding box center [868, 190] width 255 height 21
click at [690, 249] on strong "Next Bill" at bounding box center [682, 244] width 50 height 15
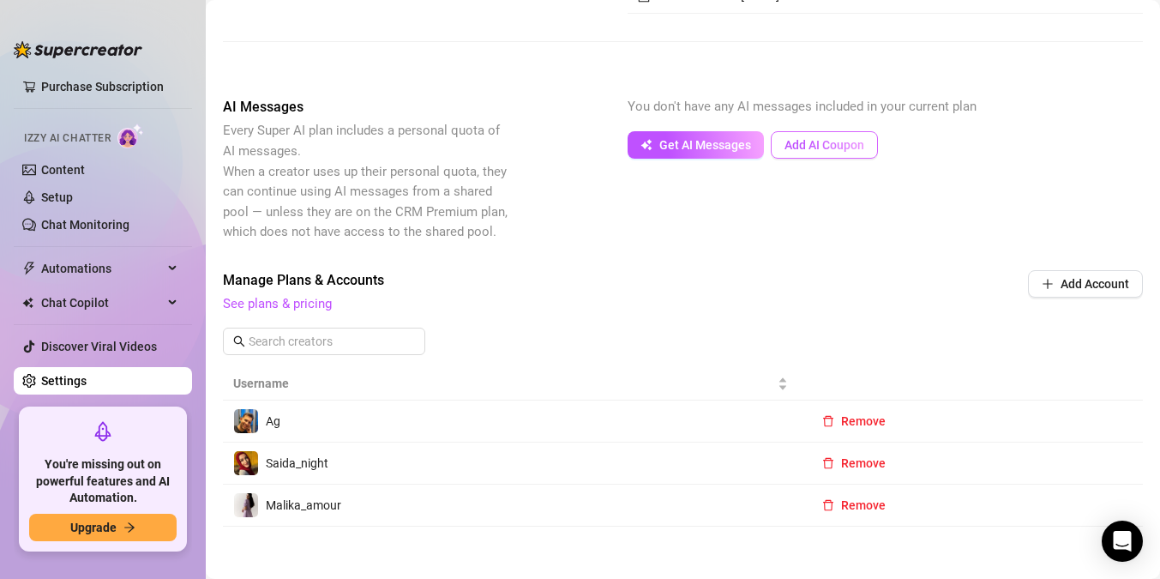
scroll to position [268, 0]
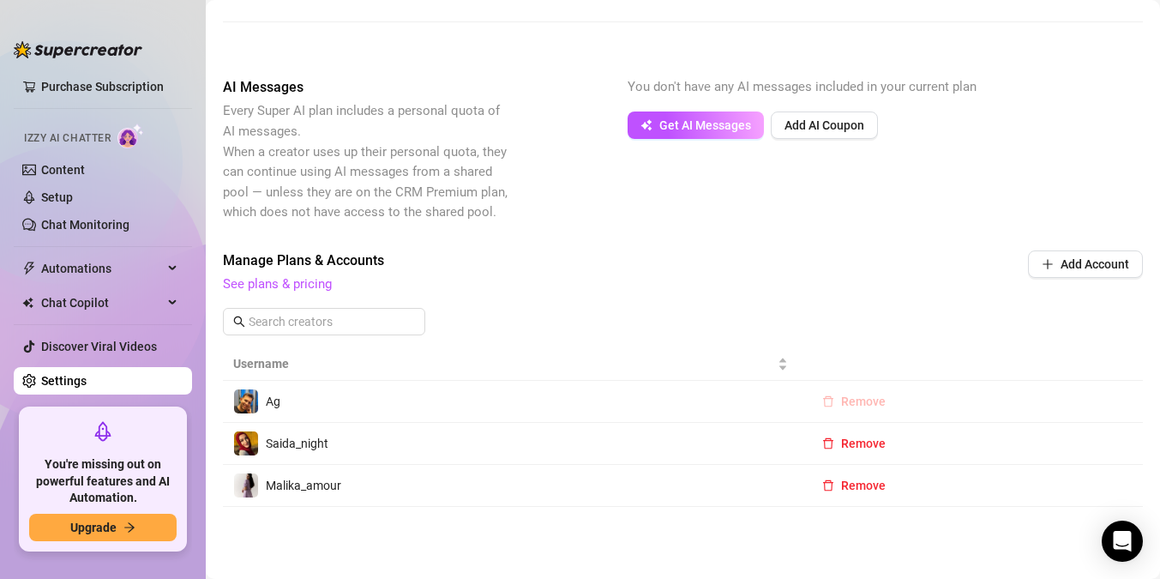
click at [866, 404] on span "Remove" at bounding box center [863, 401] width 45 height 14
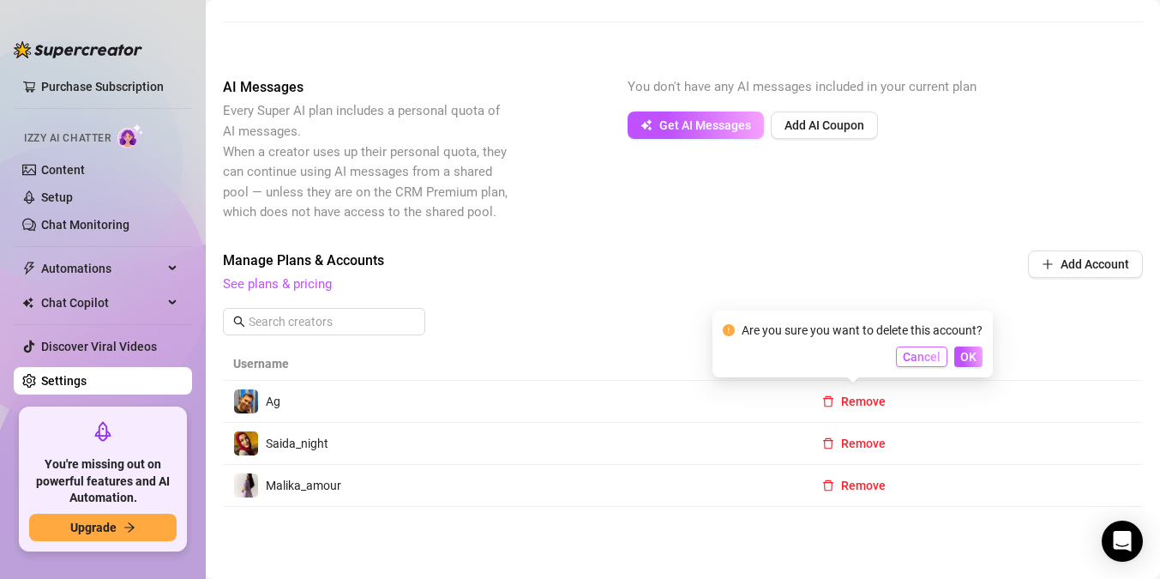
click at [916, 359] on span "Cancel" at bounding box center [922, 357] width 38 height 14
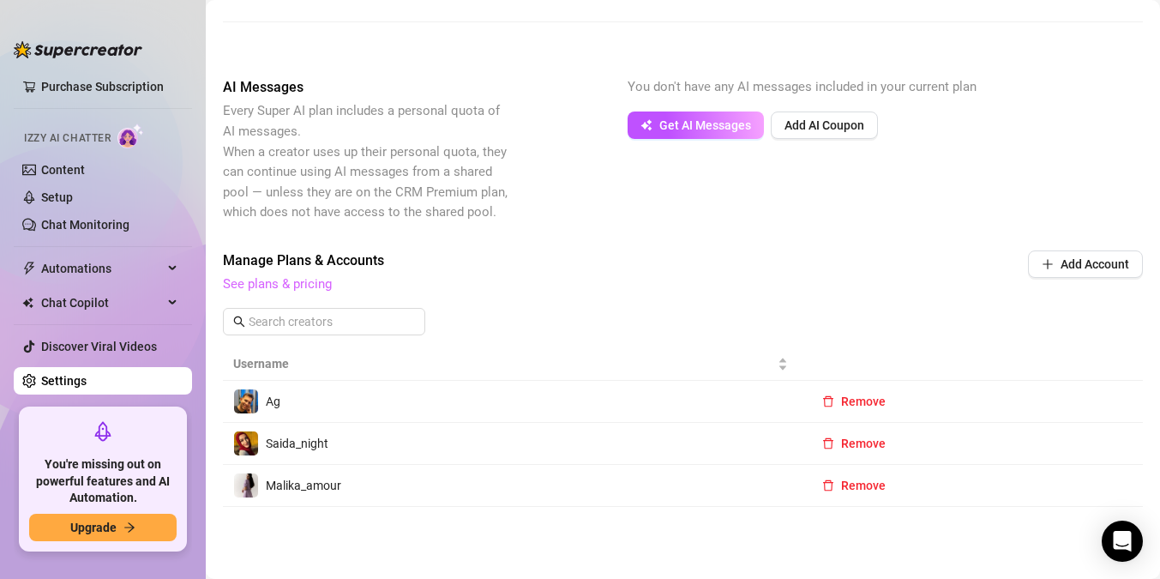
click at [298, 280] on link "See plans & pricing" at bounding box center [277, 283] width 109 height 15
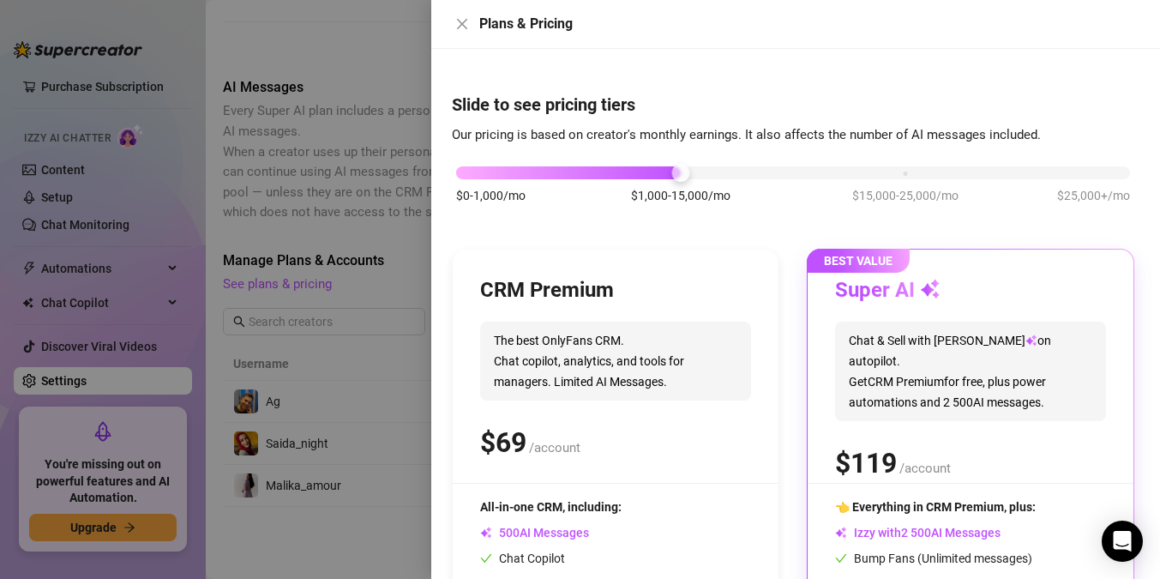
click at [447, 23] on div "Plans & Pricing" at bounding box center [795, 24] width 729 height 49
click at [462, 23] on icon "close" at bounding box center [462, 24] width 10 height 10
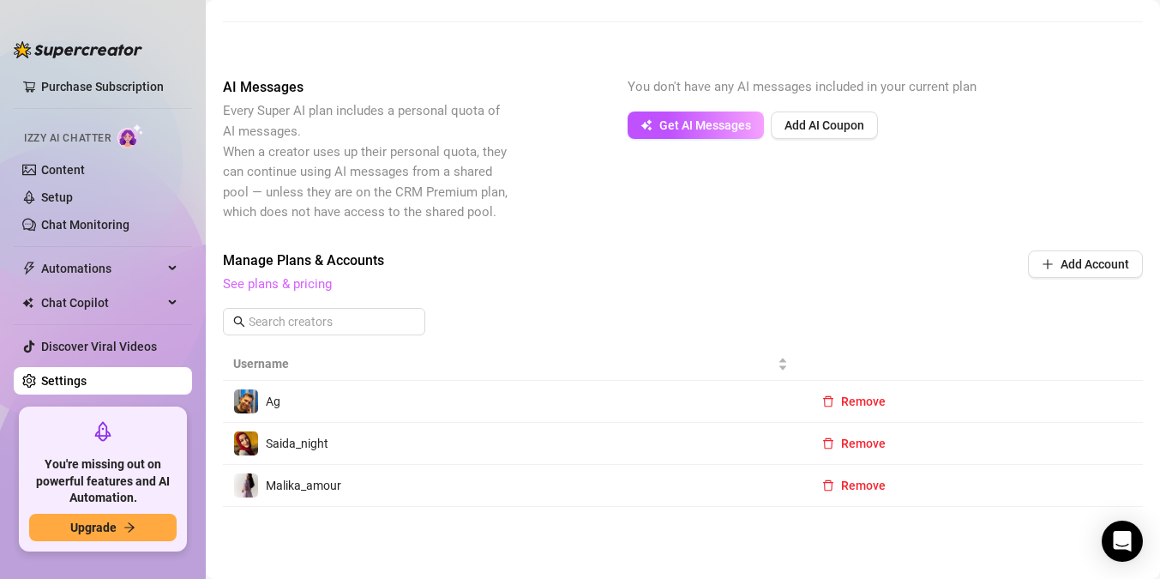
click at [315, 284] on link "See plans & pricing" at bounding box center [277, 283] width 109 height 15
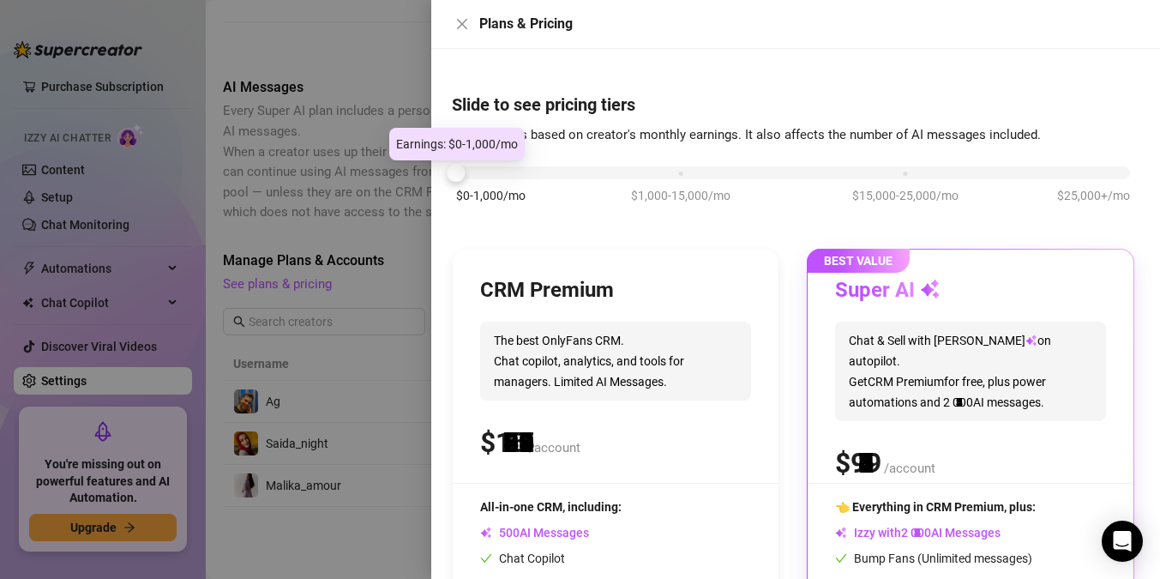
drag, startPoint x: 678, startPoint y: 174, endPoint x: 457, endPoint y: 184, distance: 221.4
click at [457, 184] on div "$0-1,000/mo $1,000-15,000/mo $15,000-25,000/mo $25,000+/mo" at bounding box center [793, 193] width 682 height 97
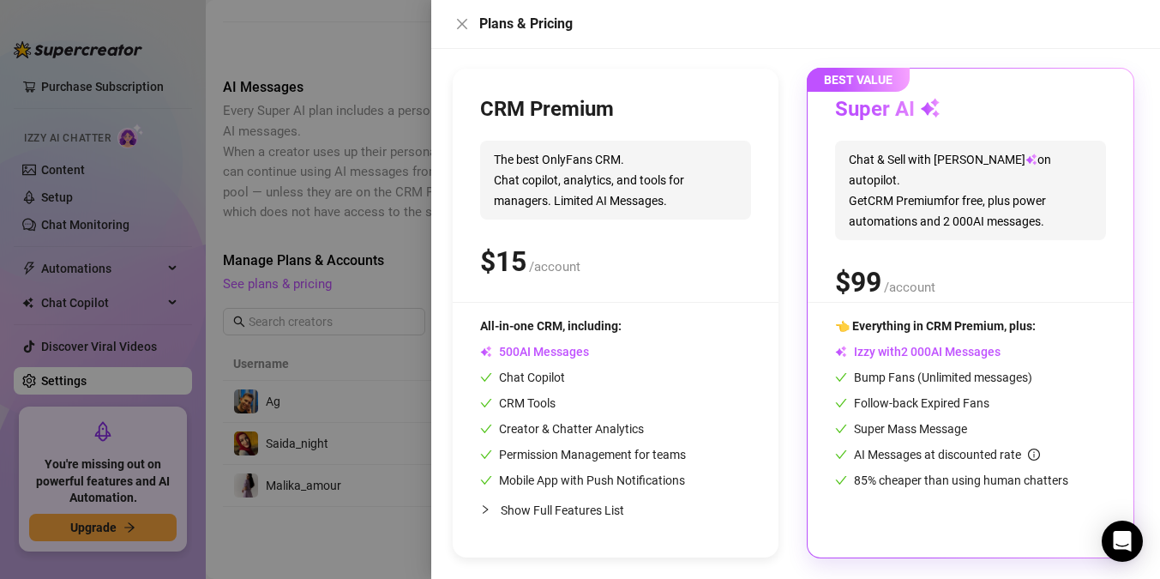
click at [596, 287] on div "CRM Premium The best OnlyFans CRM. Chat copilot, analytics, and tools for manag…" at bounding box center [615, 199] width 271 height 206
click at [545, 323] on span "All-in-one CRM, including:" at bounding box center [550, 326] width 141 height 14
click at [561, 321] on span "All-in-one CRM, including:" at bounding box center [550, 326] width 141 height 14
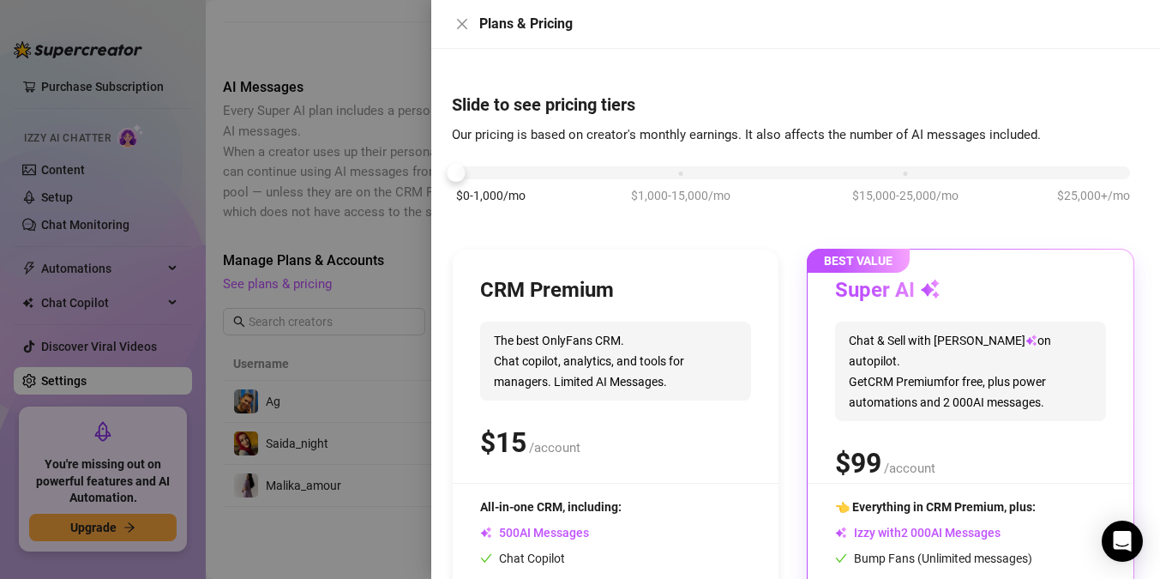
click at [333, 172] on div at bounding box center [580, 289] width 1160 height 579
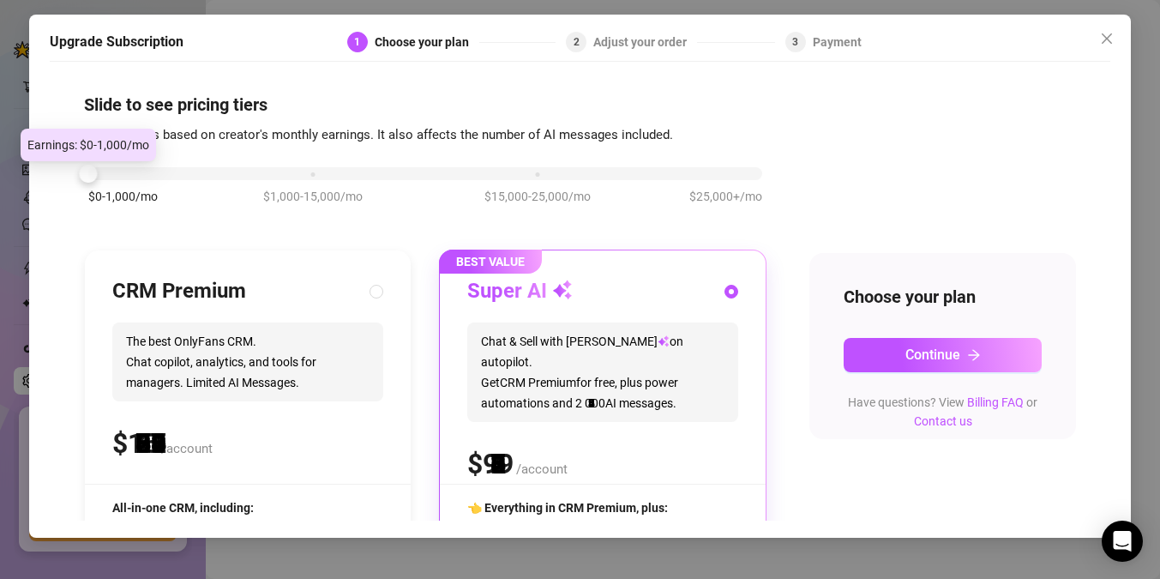
drag, startPoint x: 307, startPoint y: 179, endPoint x: 93, endPoint y: 177, distance: 214.3
click at [93, 177] on div at bounding box center [88, 174] width 18 height 18
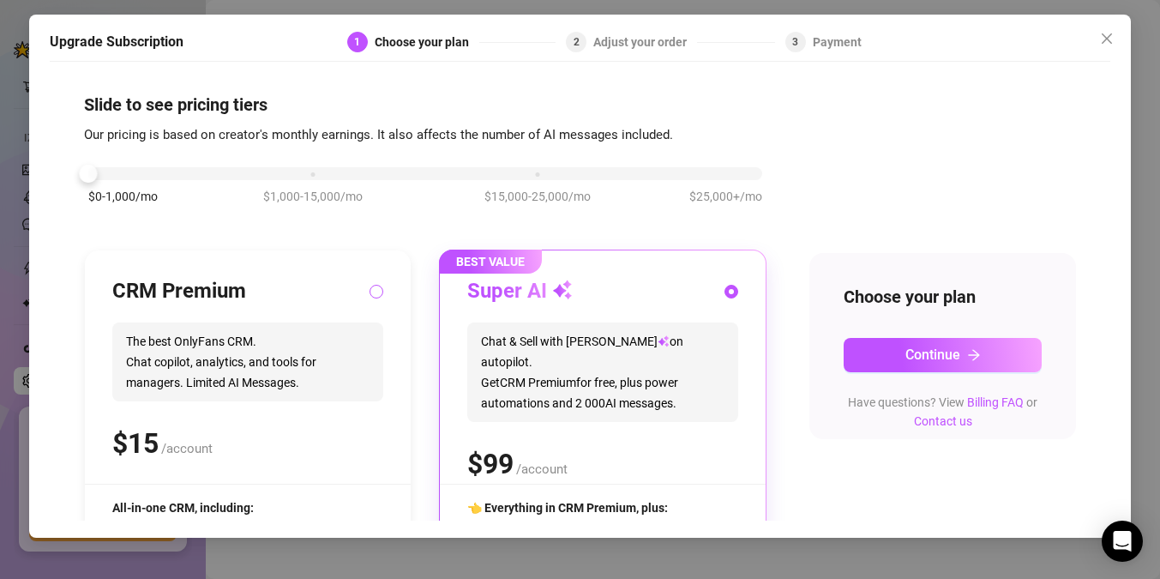
click at [380, 296] on input "radio" at bounding box center [377, 292] width 7 height 11
radio input "true"
radio input "false"
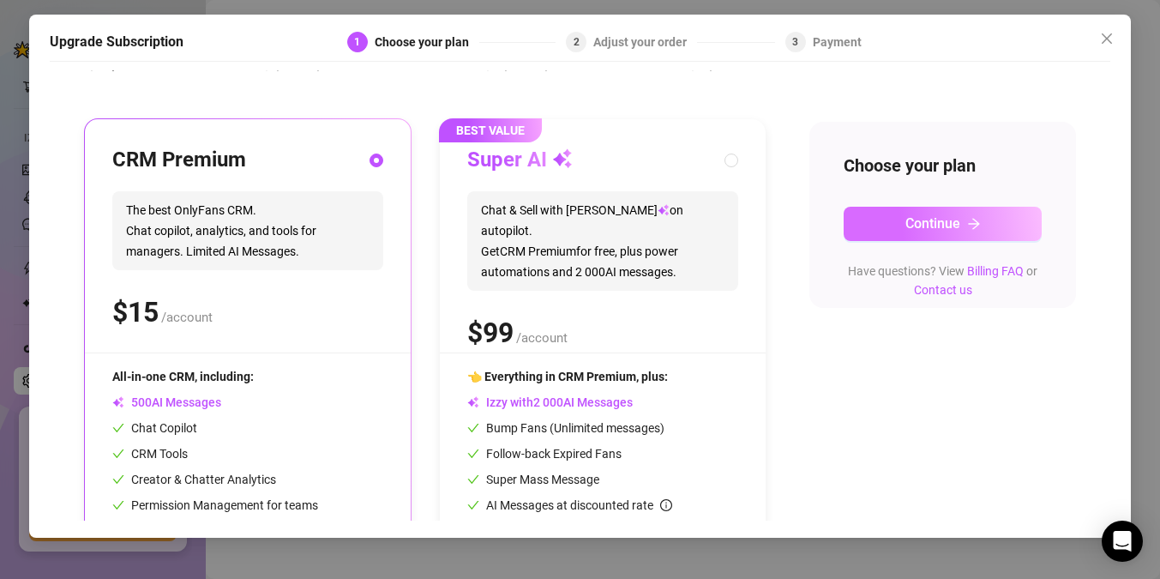
scroll to position [166, 0]
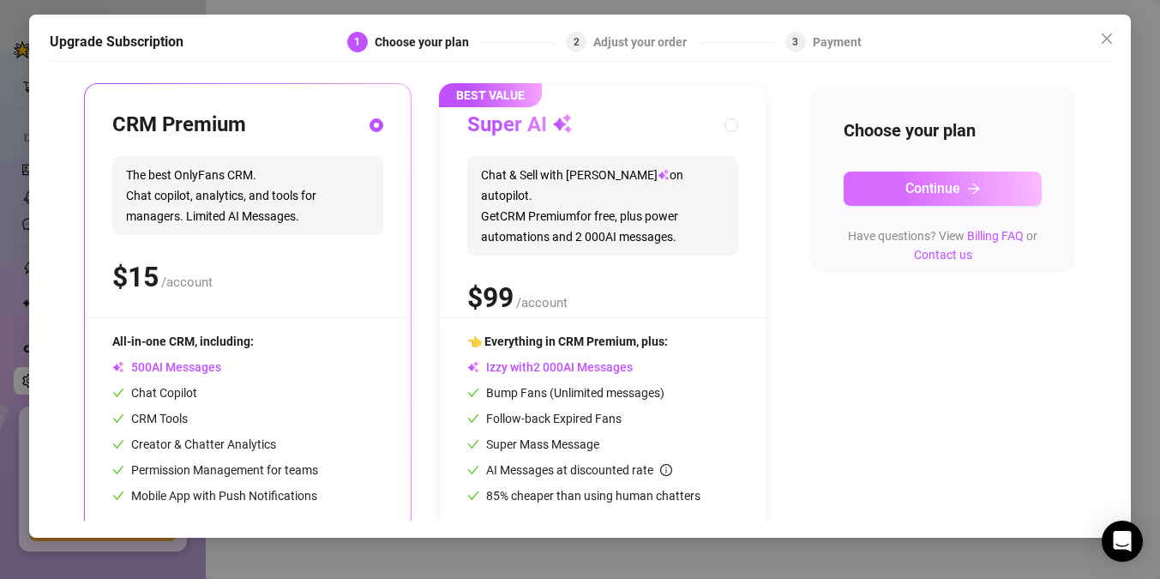
click at [958, 200] on button "Continue" at bounding box center [943, 188] width 198 height 34
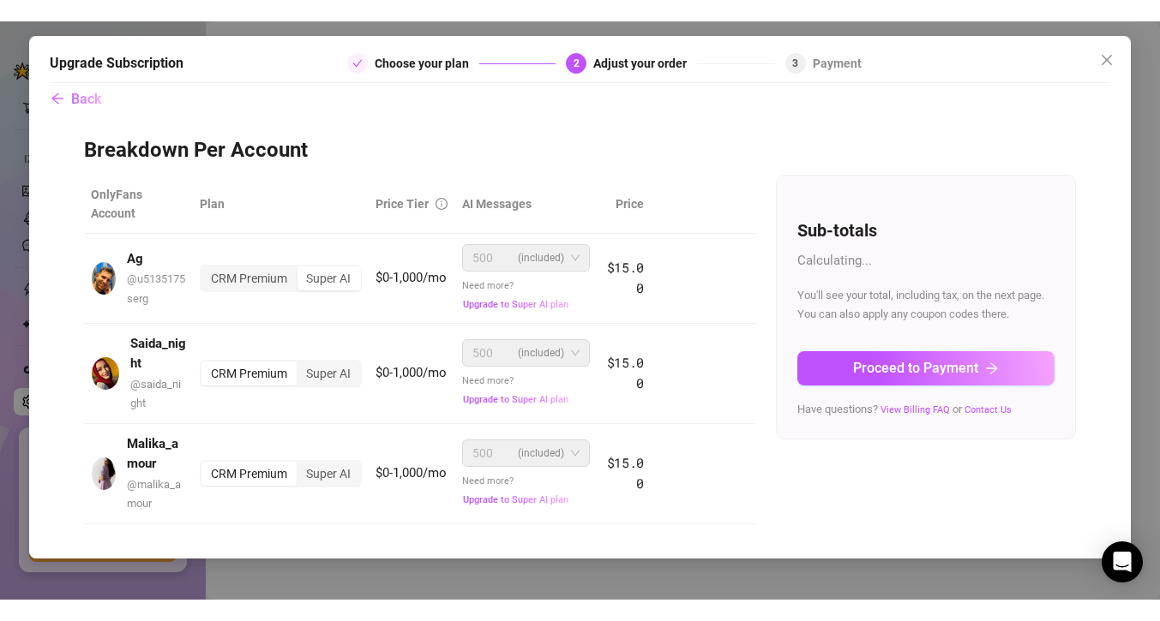
scroll to position [0, 0]
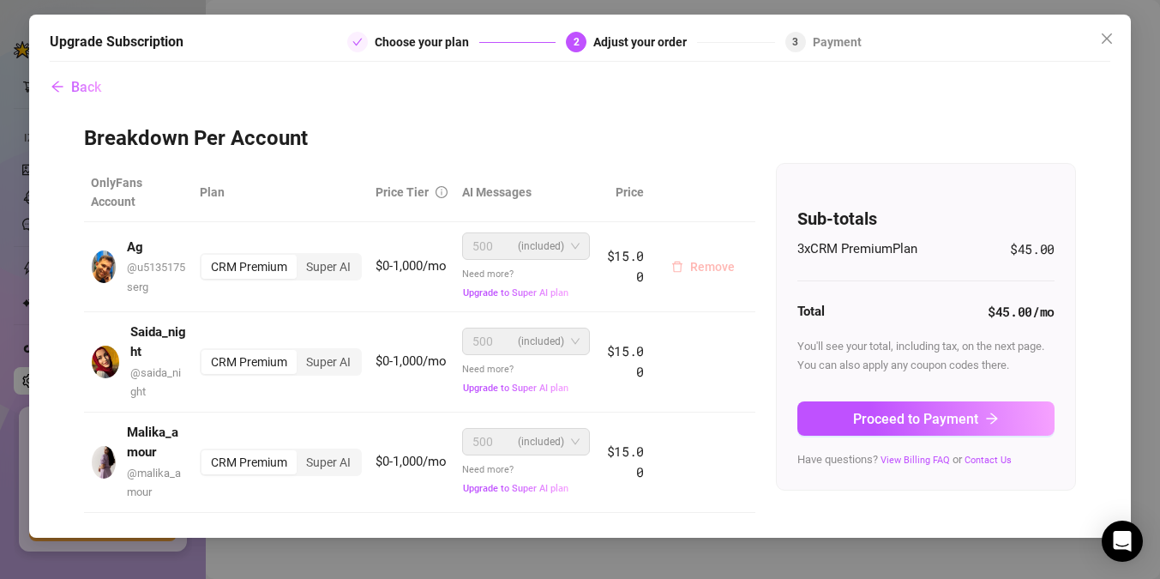
click at [715, 266] on span "Remove" at bounding box center [712, 267] width 45 height 14
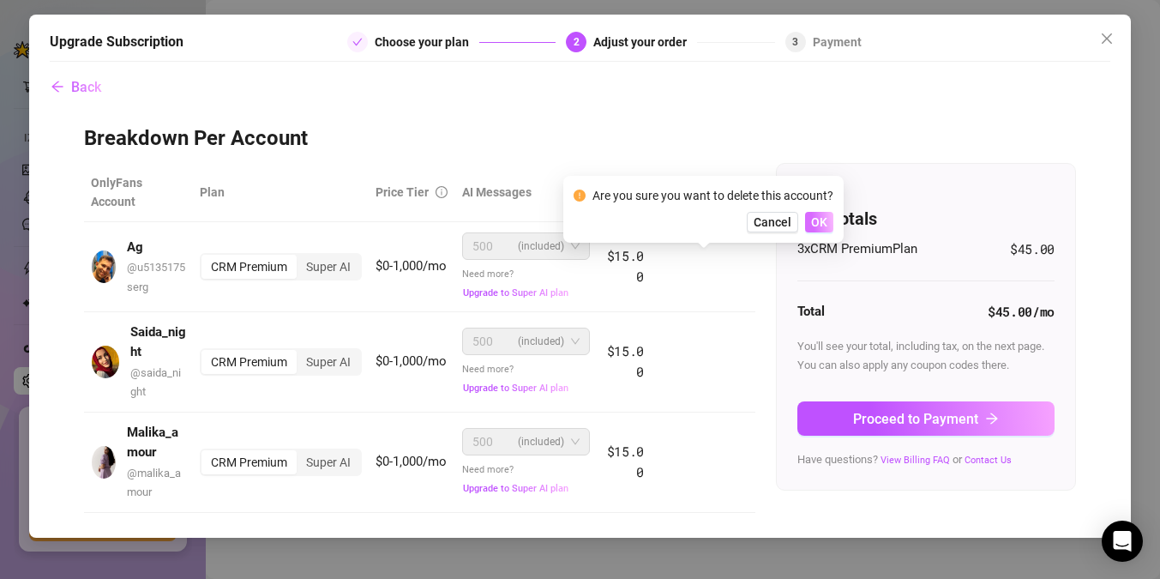
click at [821, 227] on span "OK" at bounding box center [819, 222] width 16 height 14
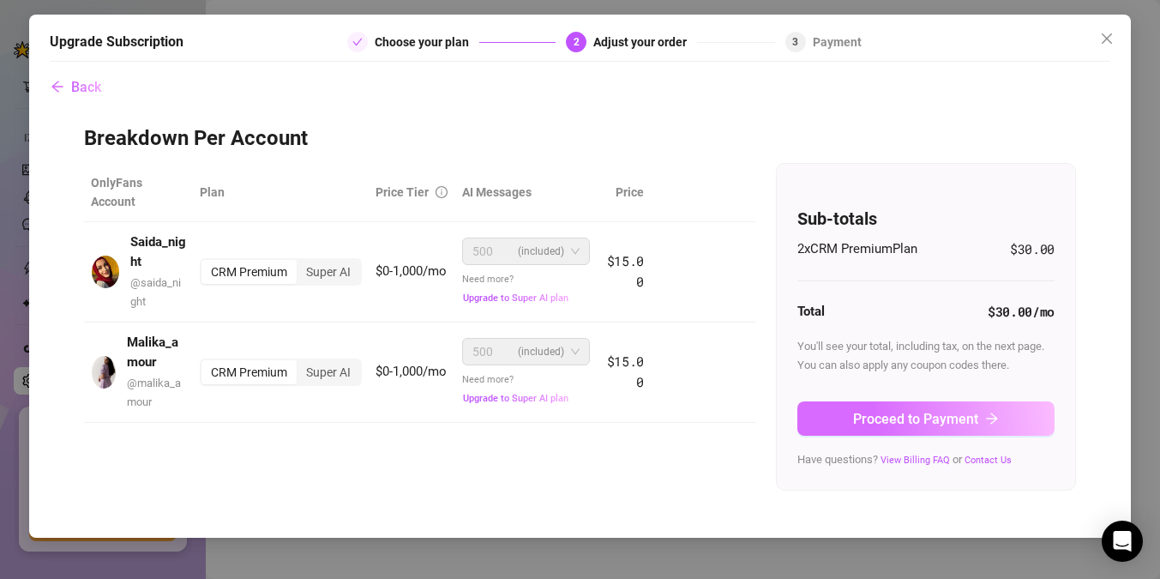
click at [974, 418] on span "Proceed to Payment" at bounding box center [915, 419] width 125 height 16
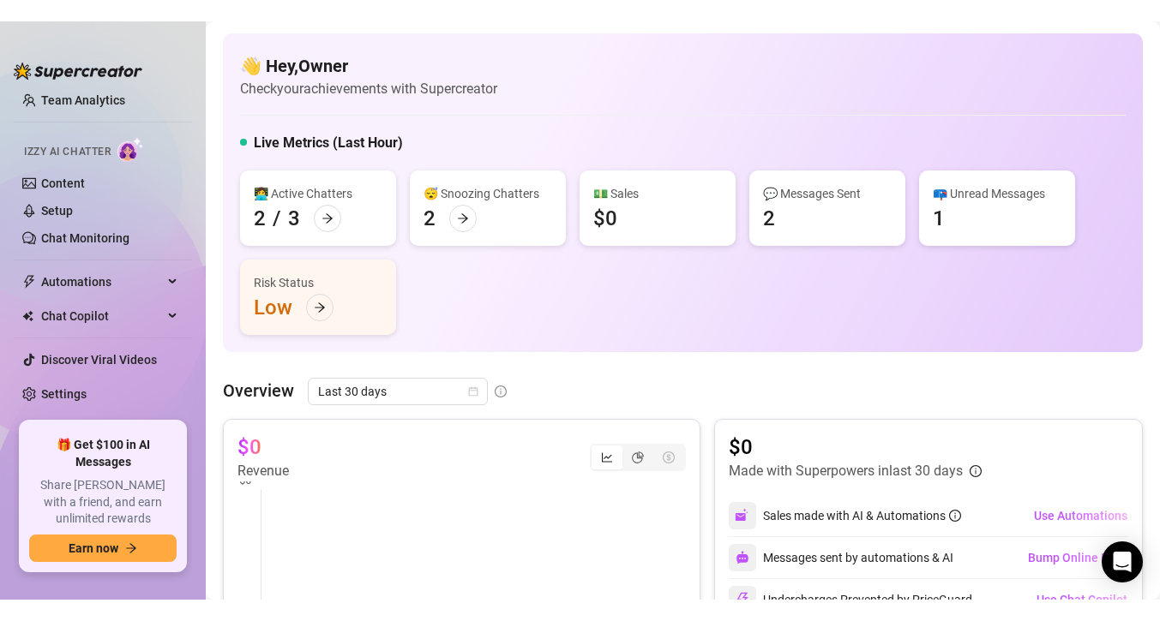
scroll to position [18, 0]
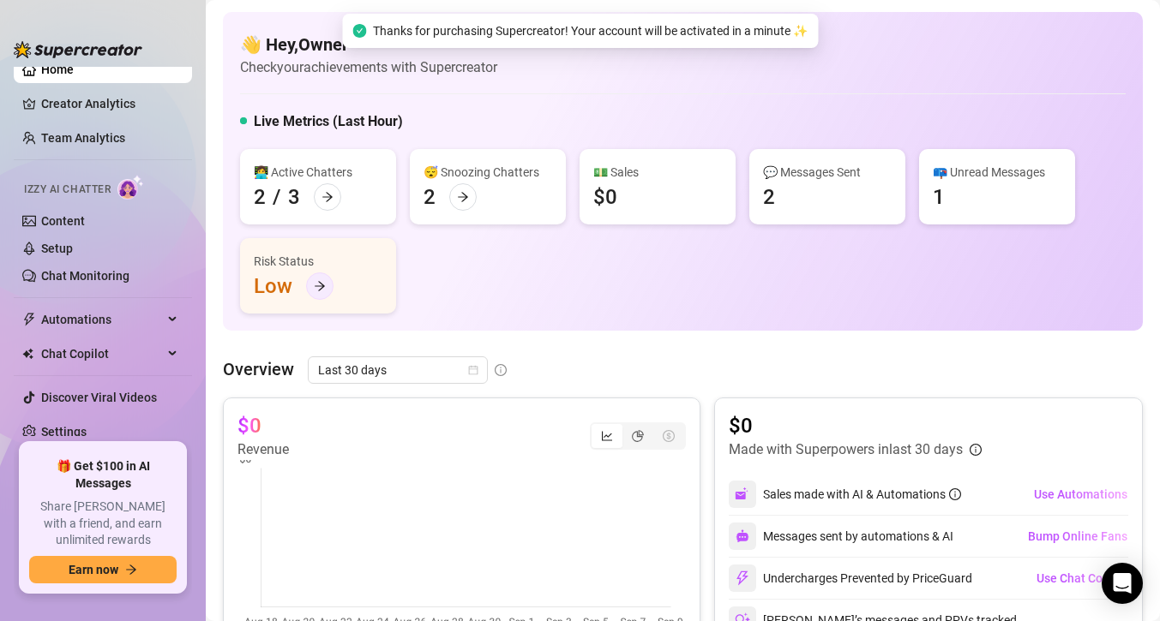
click at [318, 282] on icon "arrow-right" at bounding box center [320, 286] width 12 height 12
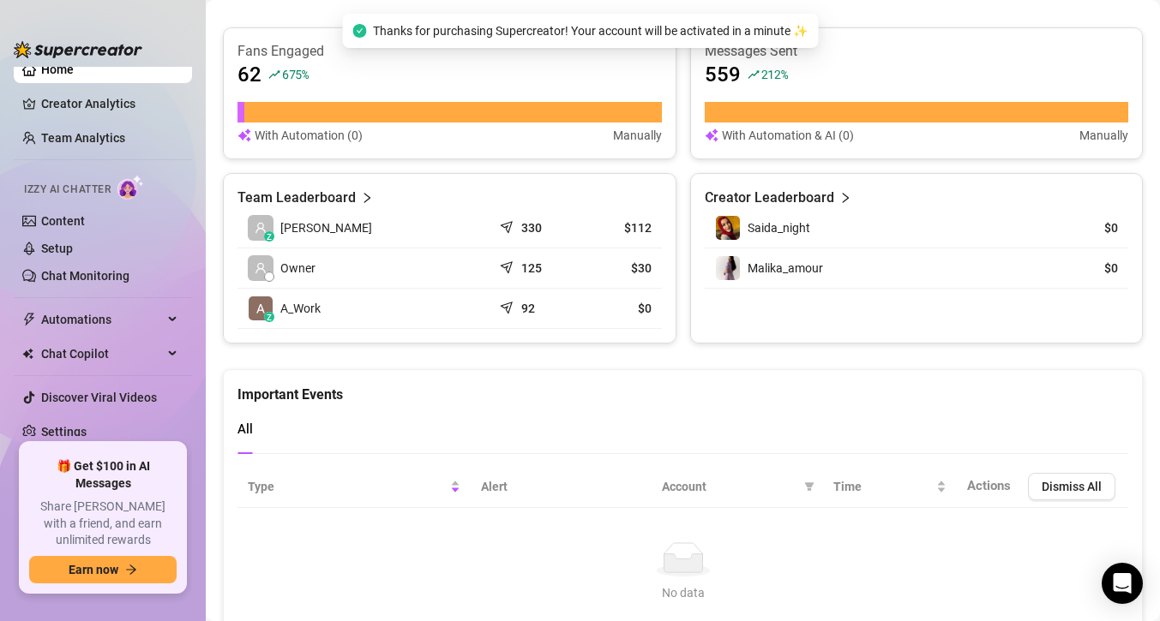
scroll to position [664, 0]
click at [353, 190] on div "Team Leaderboard" at bounding box center [449, 197] width 424 height 21
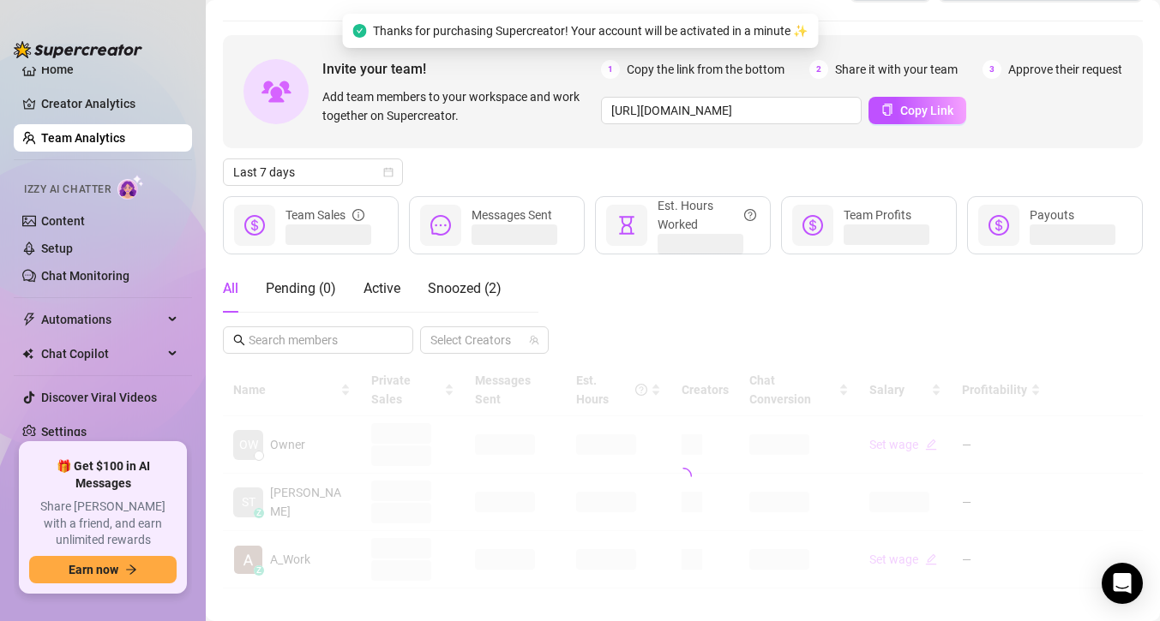
scroll to position [33, 0]
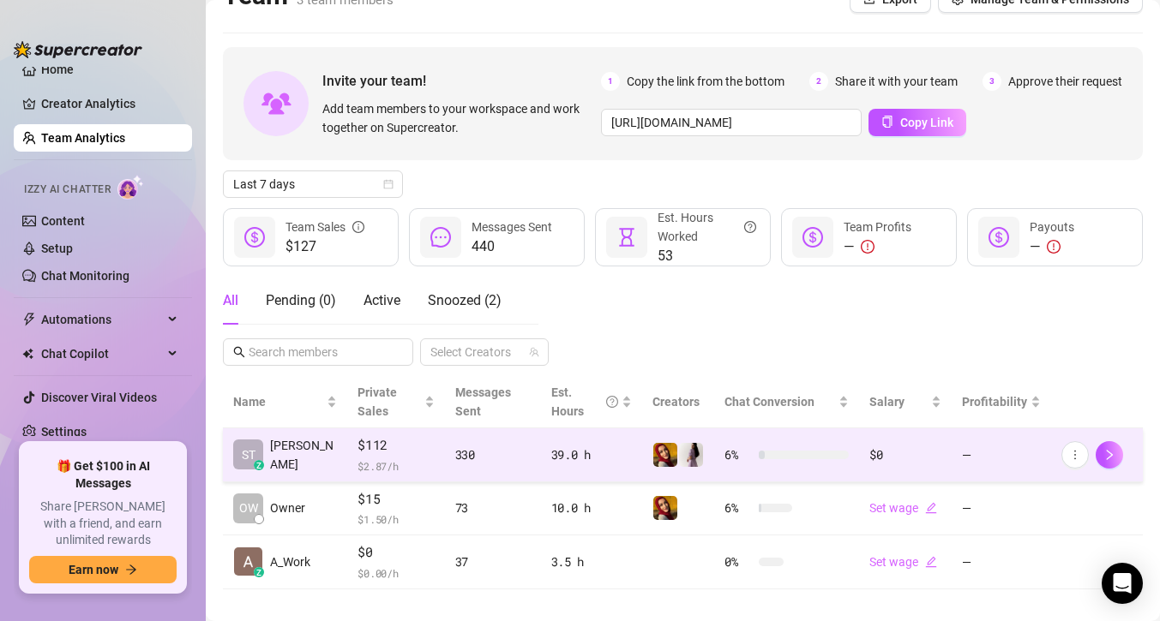
click at [463, 446] on div "330" at bounding box center [492, 455] width 75 height 19
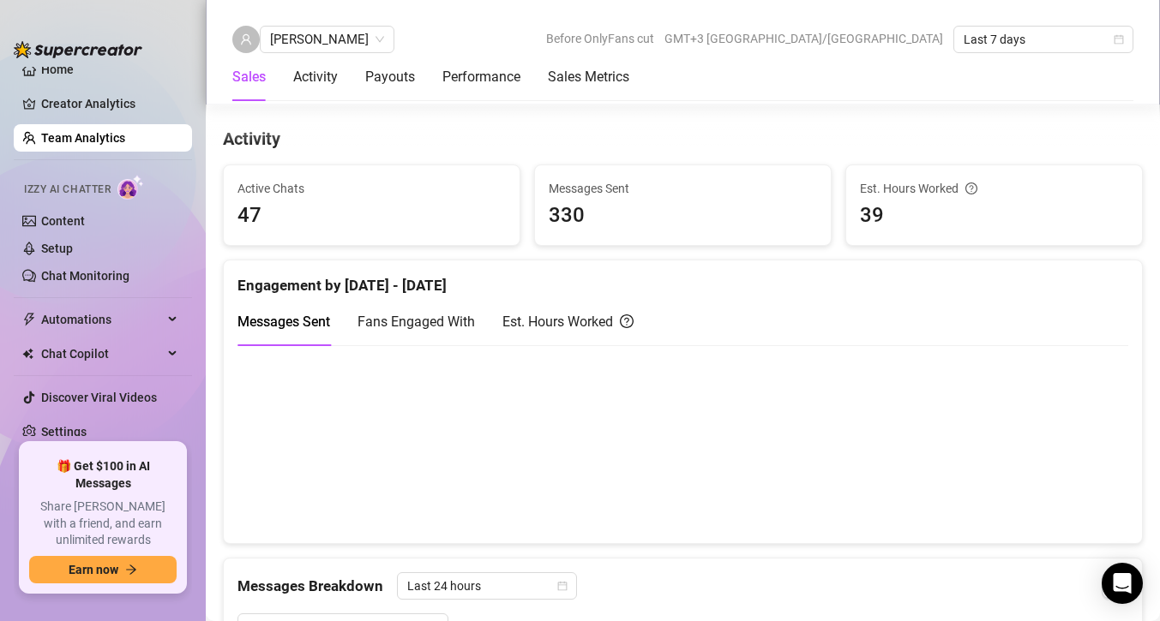
scroll to position [761, 0]
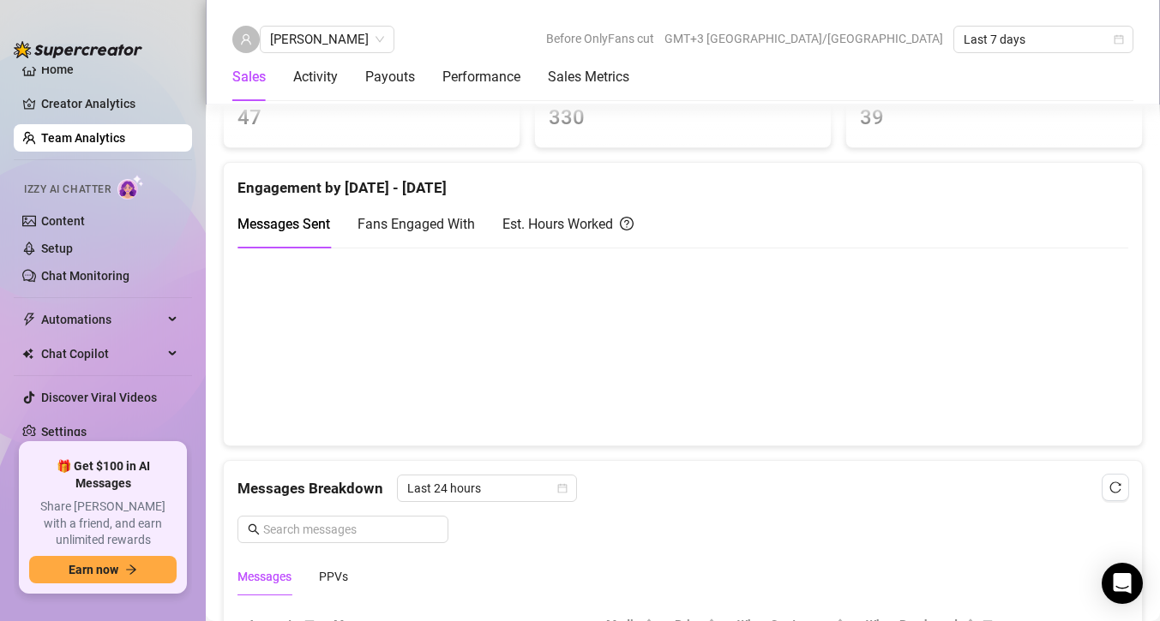
click at [427, 224] on span "Fans Engaged With" at bounding box center [415, 224] width 117 height 16
click at [552, 223] on div "Est. Hours Worked" at bounding box center [567, 223] width 131 height 21
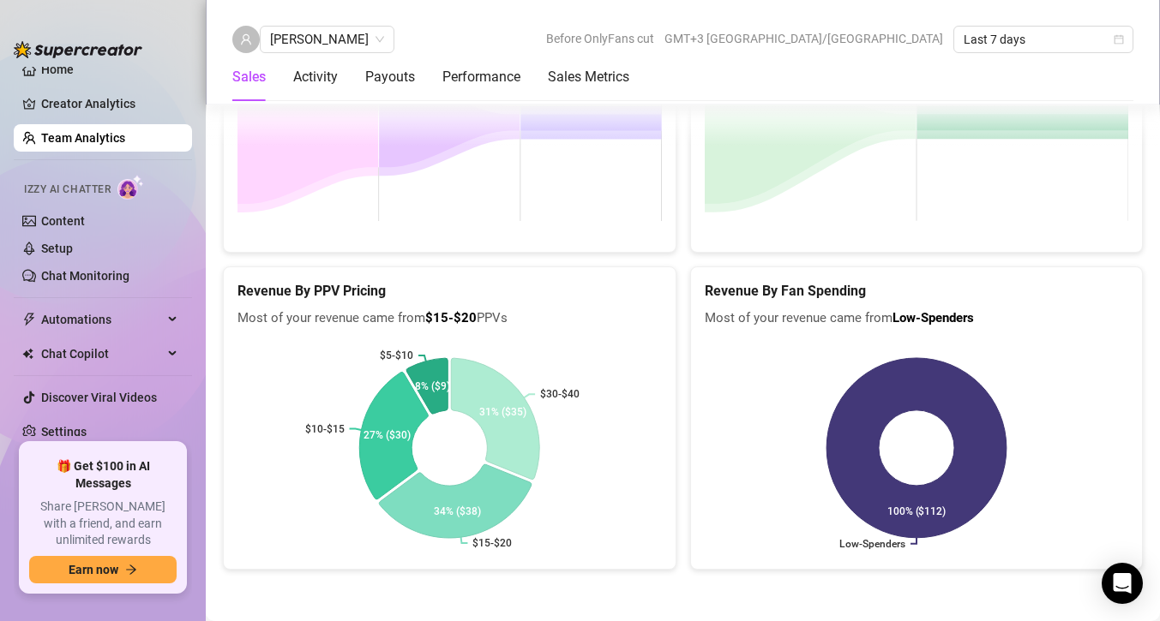
scroll to position [0, 0]
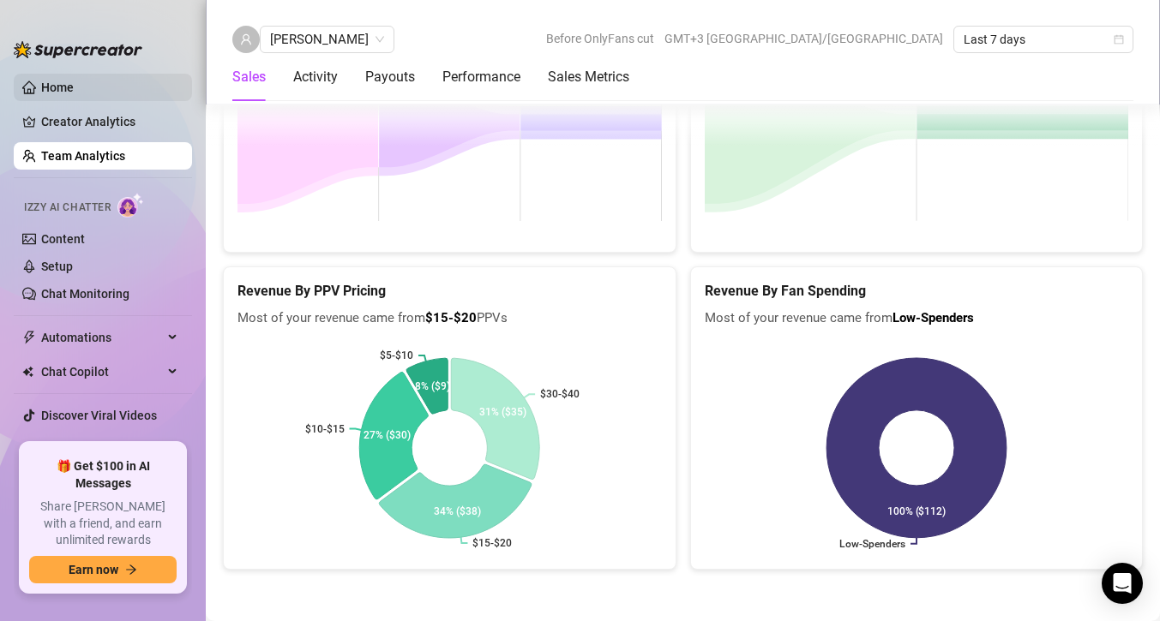
click at [63, 83] on link "Home" at bounding box center [57, 88] width 33 height 14
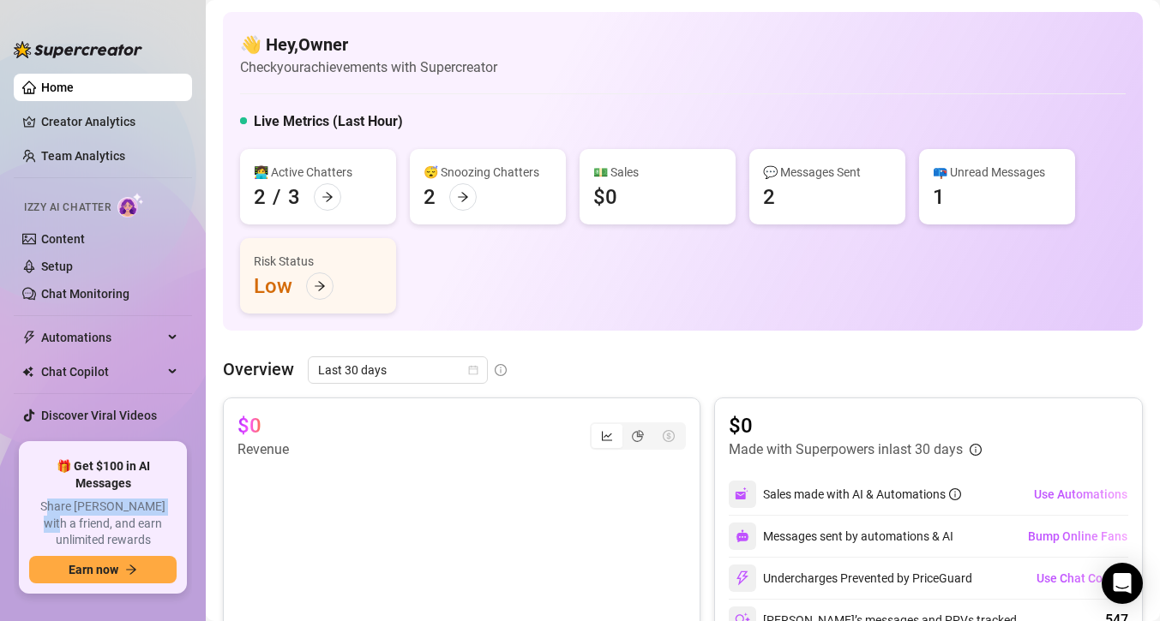
drag, startPoint x: 49, startPoint y: 523, endPoint x: 155, endPoint y: 521, distance: 106.3
click at [155, 521] on span "Share [PERSON_NAME] with a friend, and earn unlimited rewards" at bounding box center [102, 524] width 147 height 51
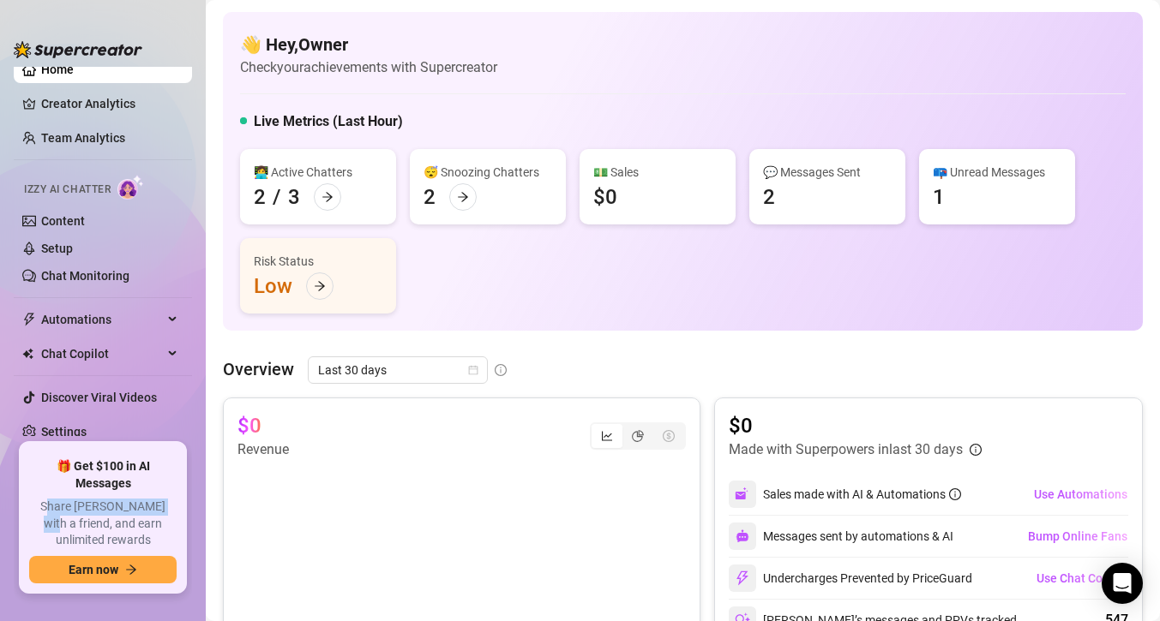
click at [153, 333] on ul "Home Creator Analytics Team Analytics Izzy AI Chatter Content Setup Chat Monito…" at bounding box center [103, 251] width 178 height 369
click at [155, 323] on span "Automations" at bounding box center [102, 319] width 122 height 27
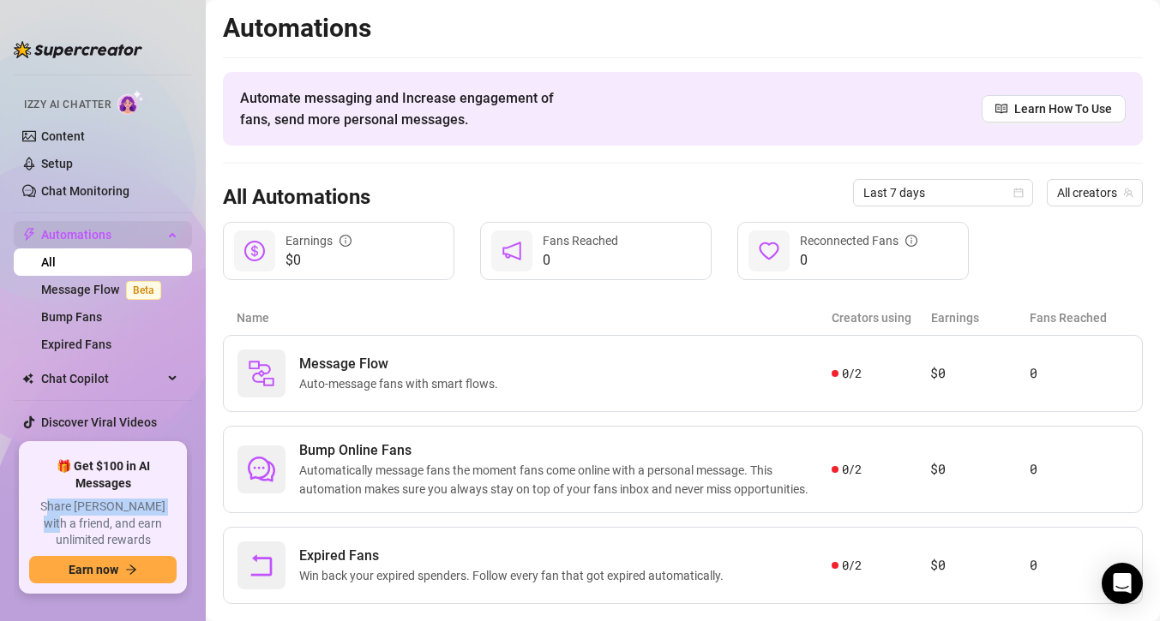
scroll to position [104, 0]
click at [152, 375] on span "Chat Copilot" at bounding box center [102, 377] width 122 height 27
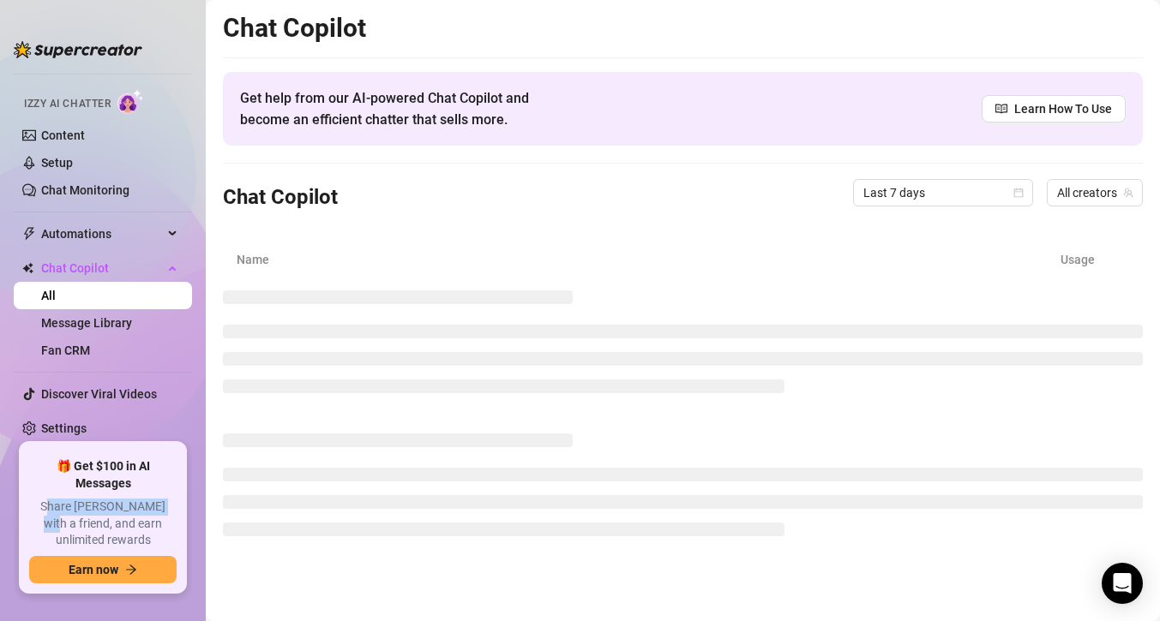
scroll to position [100, 0]
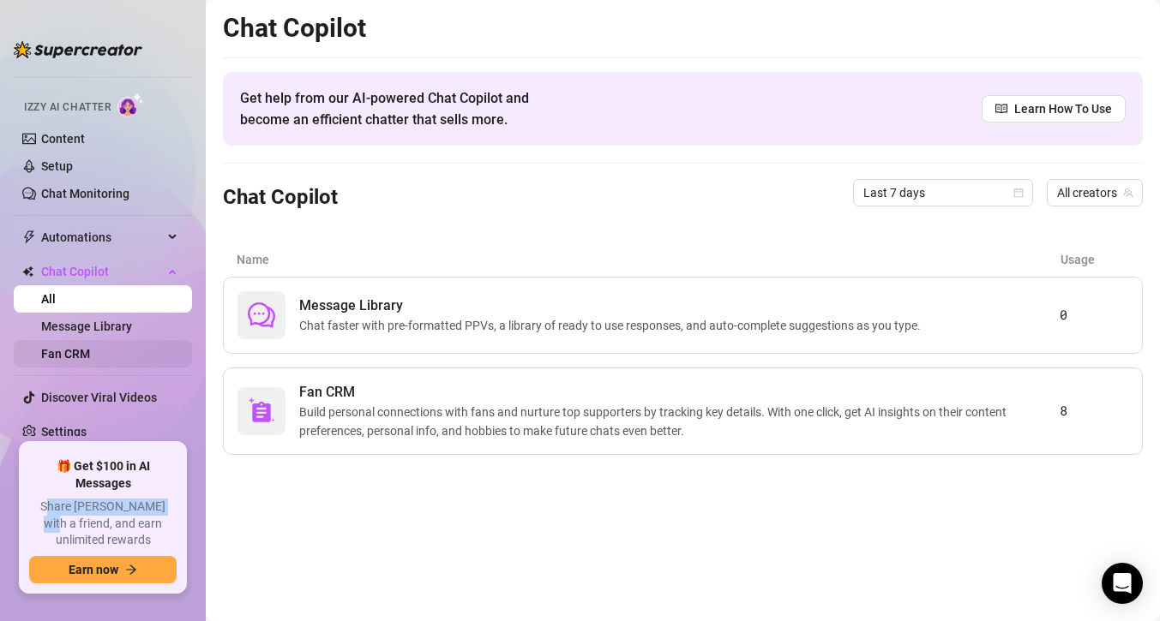
click at [90, 359] on link "Fan CRM" at bounding box center [65, 354] width 49 height 14
